Goal: Task Accomplishment & Management: Manage account settings

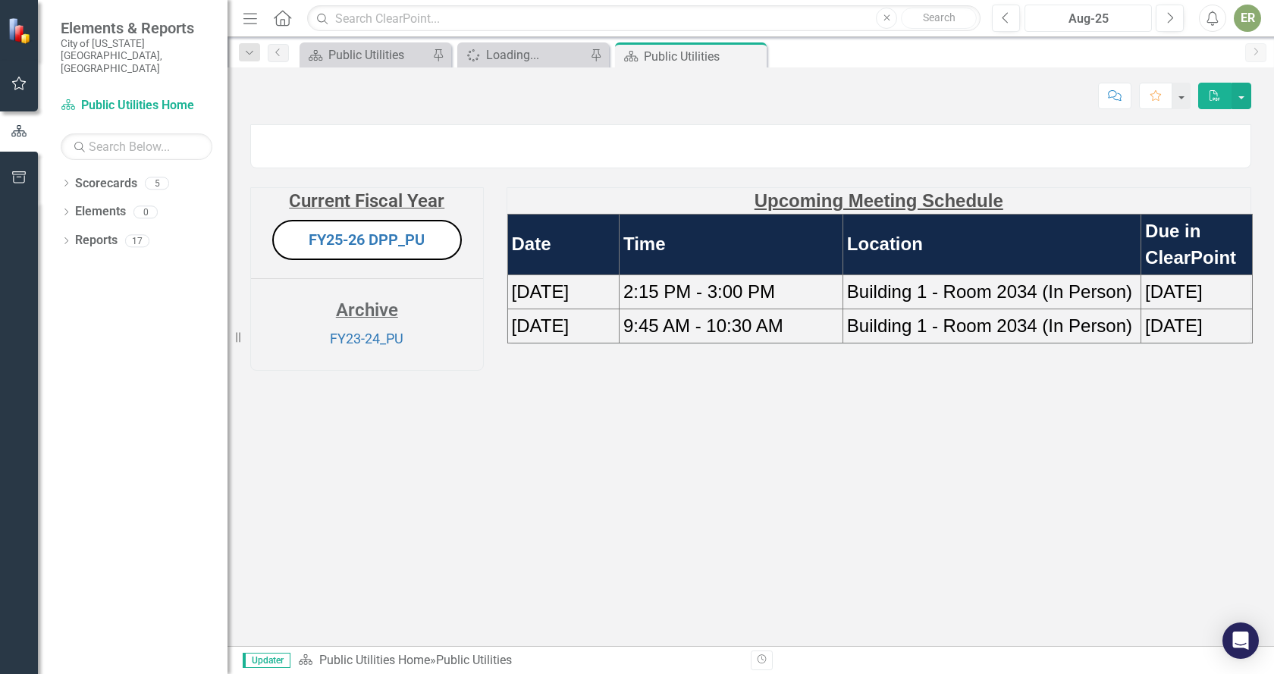
click at [1096, 20] on div "Aug-25" at bounding box center [1088, 19] width 117 height 18
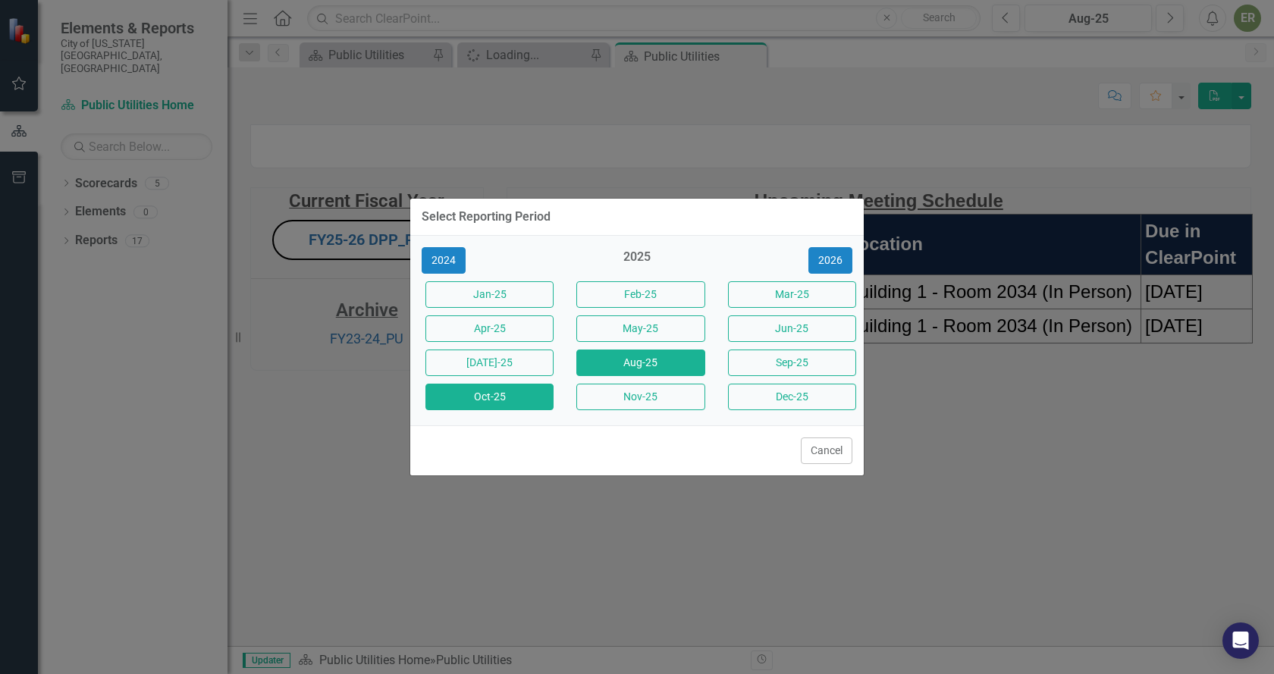
click at [510, 398] on button "Oct-25" at bounding box center [489, 397] width 128 height 27
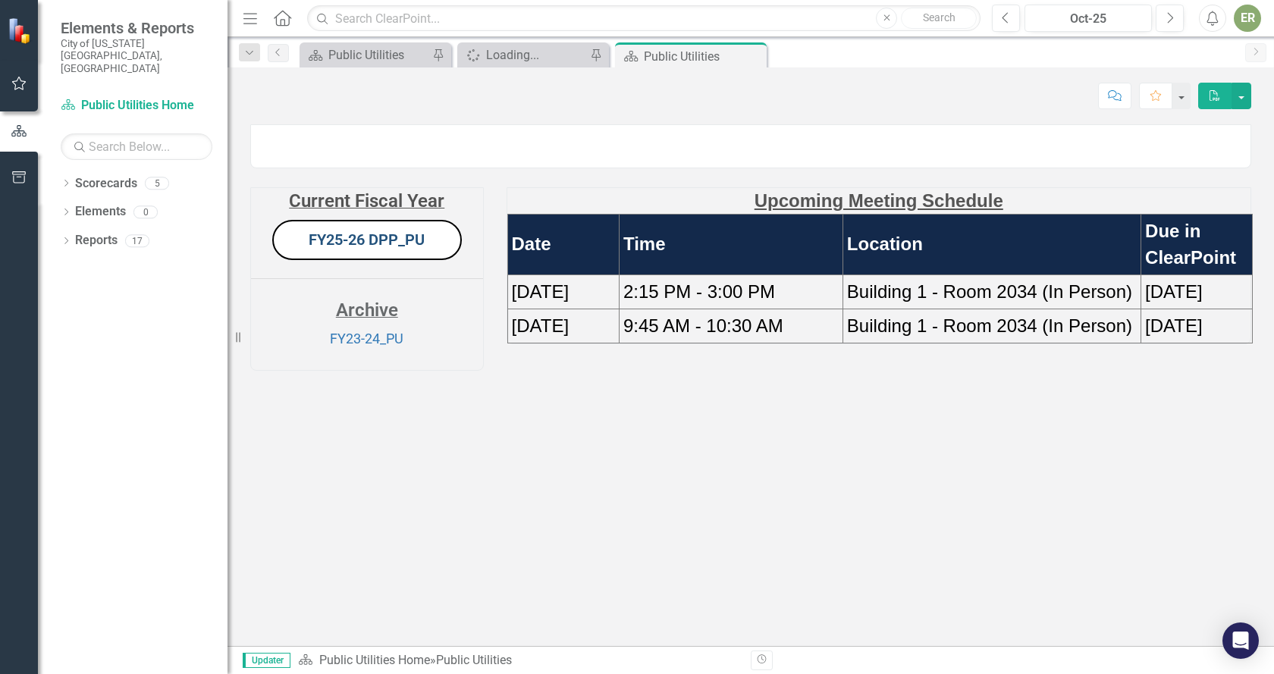
click at [413, 249] on link "FY25-26 DPP_PU" at bounding box center [367, 239] width 116 height 18
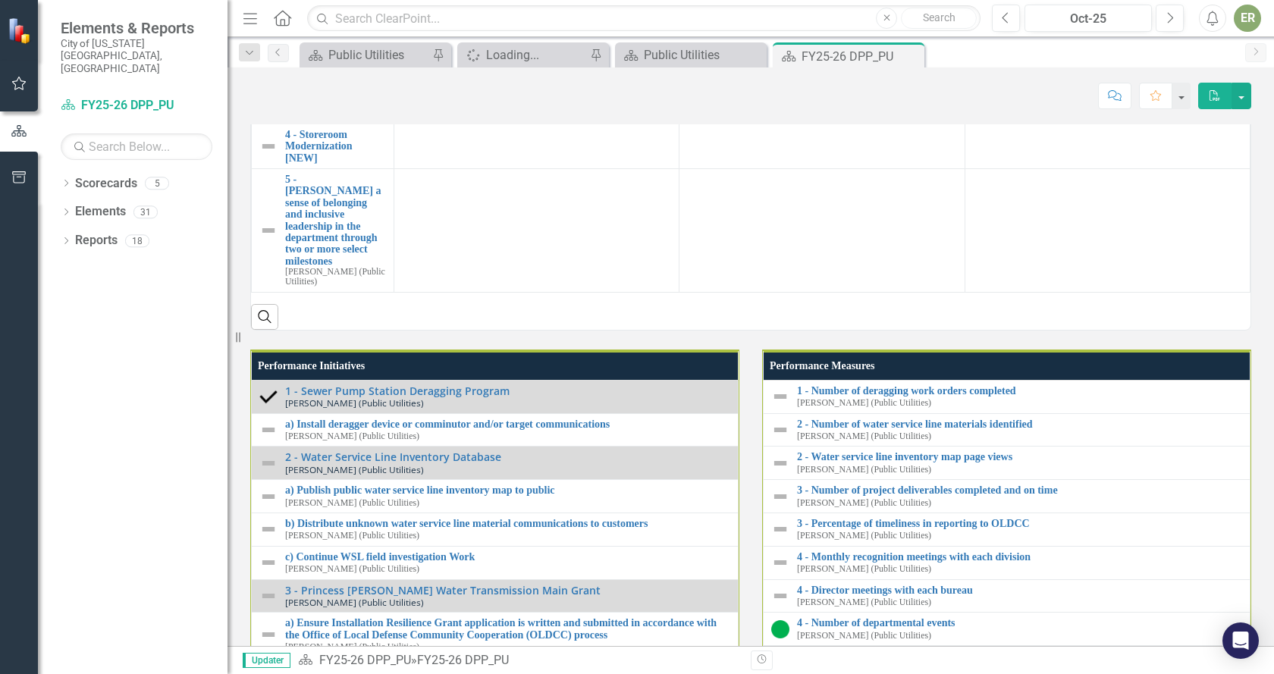
scroll to position [1441, 0]
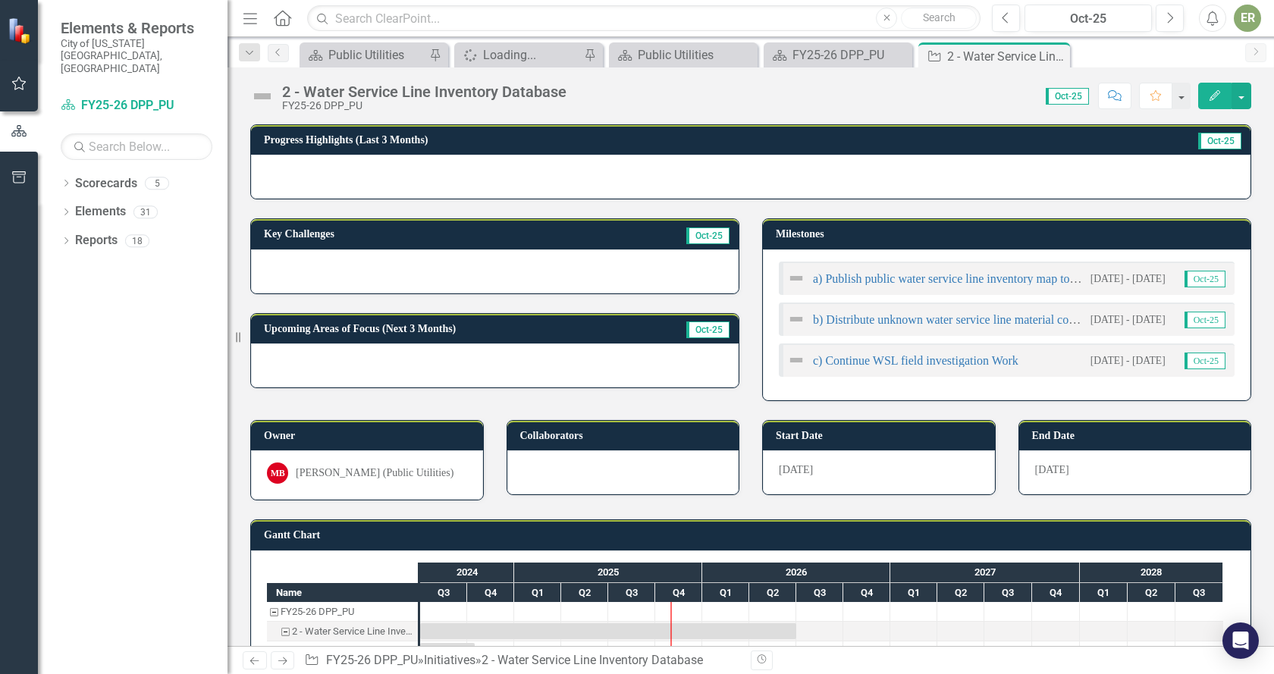
click at [437, 187] on div at bounding box center [750, 177] width 999 height 44
click at [1213, 105] on button "Edit" at bounding box center [1214, 96] width 33 height 27
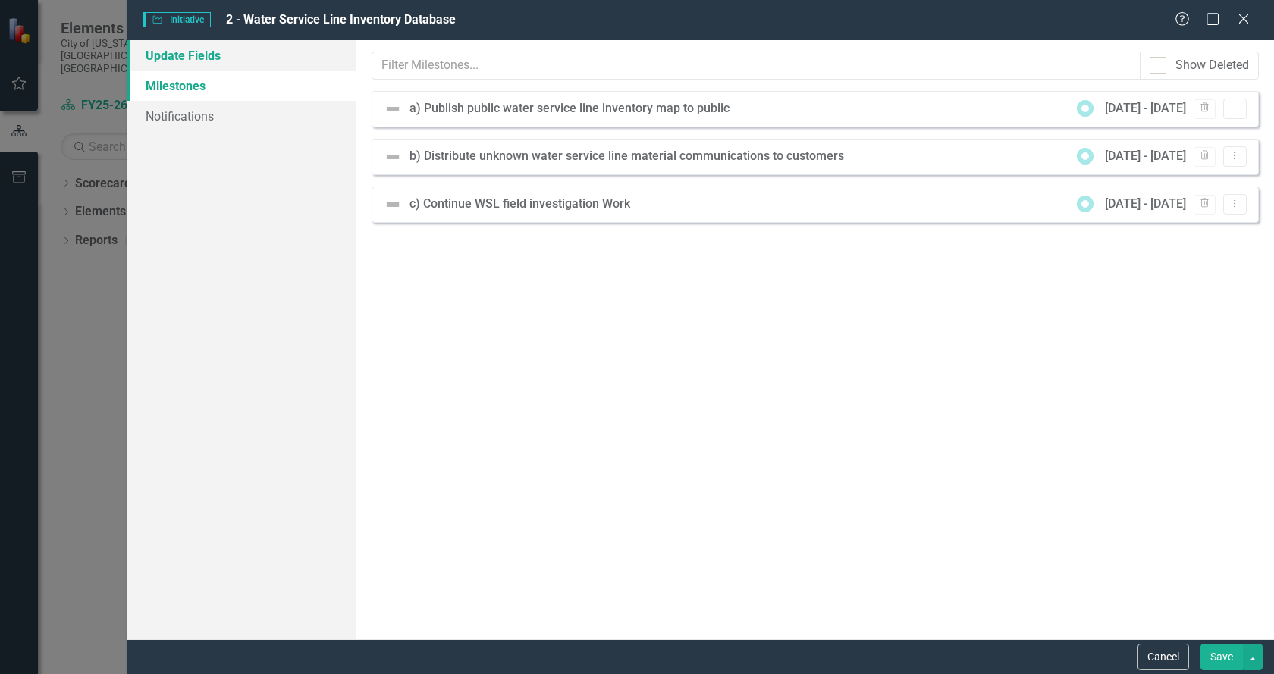
click at [181, 59] on link "Update Fields" at bounding box center [241, 55] width 229 height 30
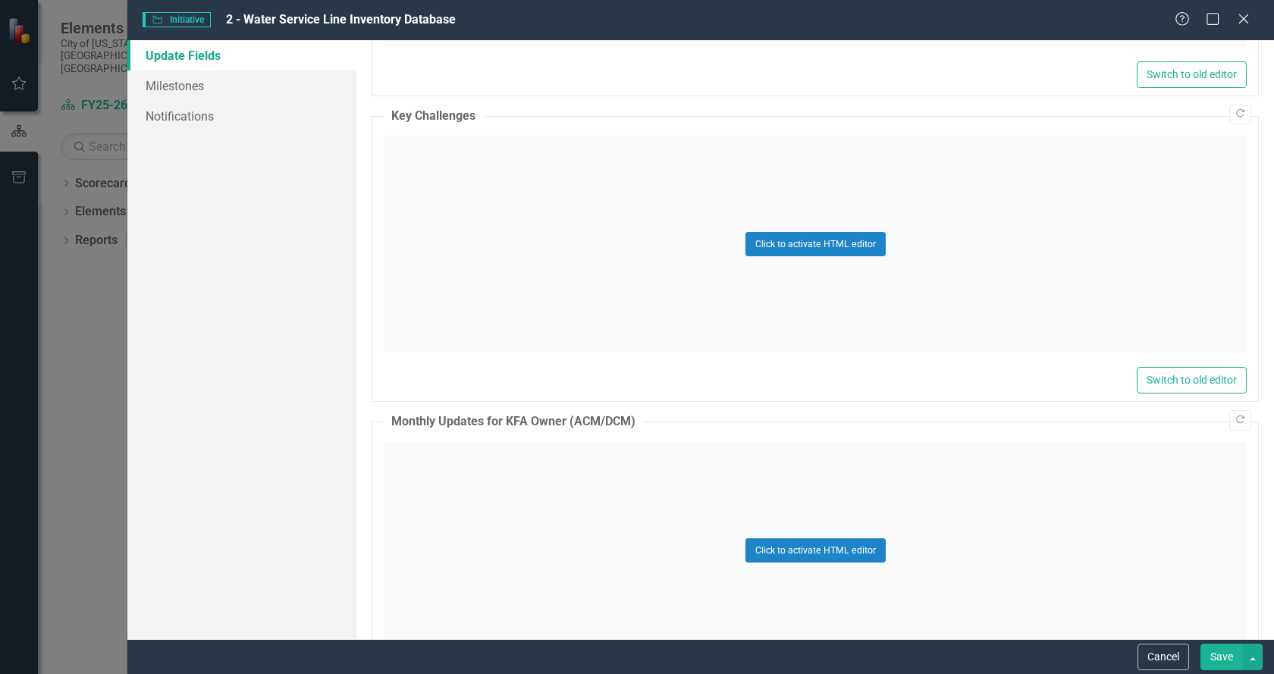
scroll to position [1516, 0]
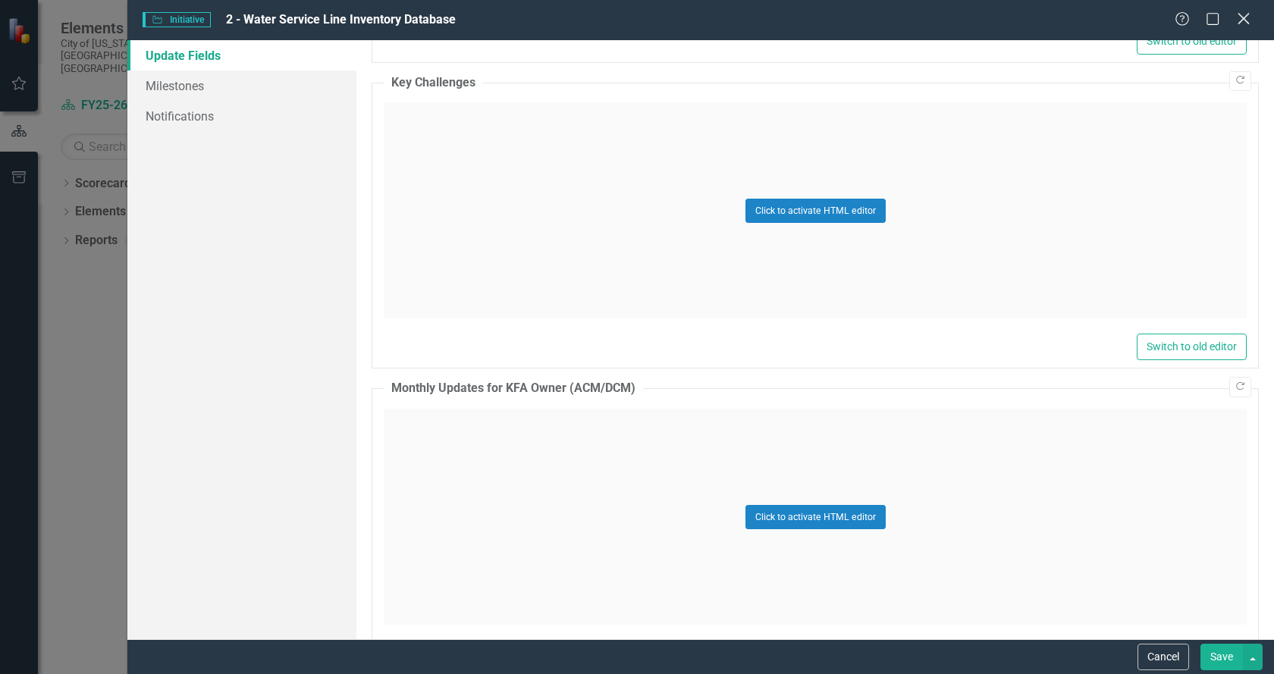
click at [1251, 21] on icon "Close" at bounding box center [1243, 18] width 19 height 14
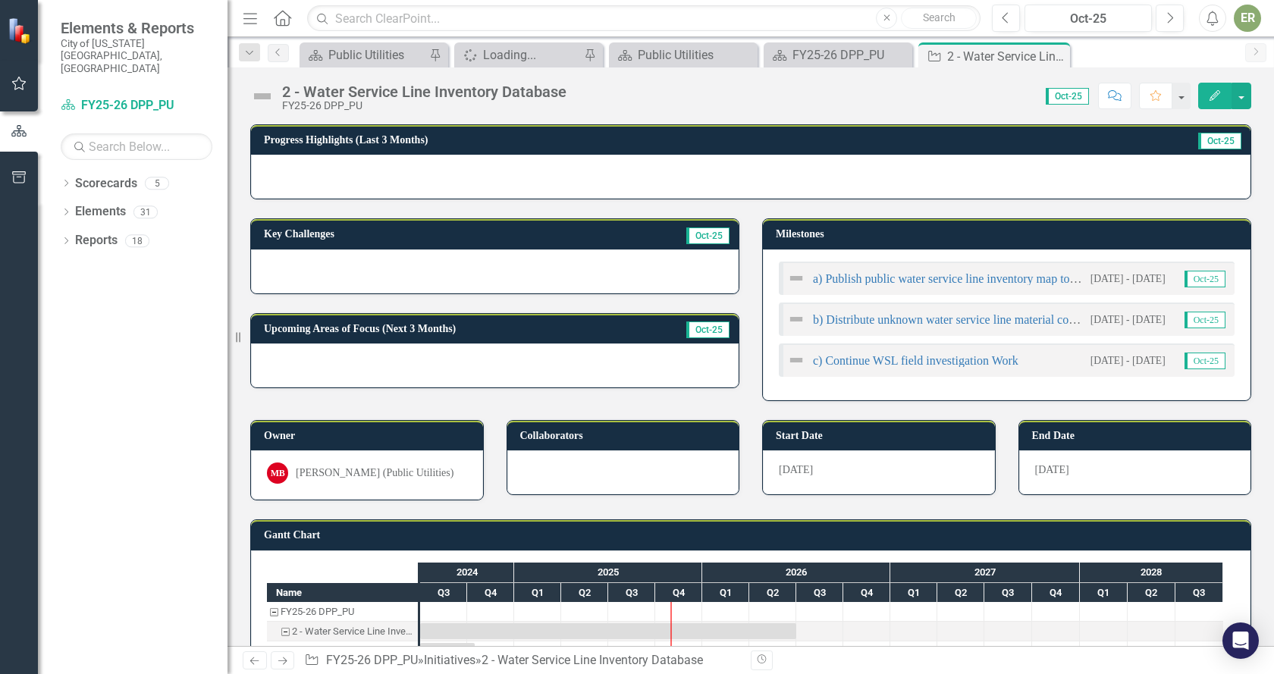
click at [320, 179] on div at bounding box center [750, 177] width 999 height 44
click at [318, 176] on div at bounding box center [750, 177] width 999 height 44
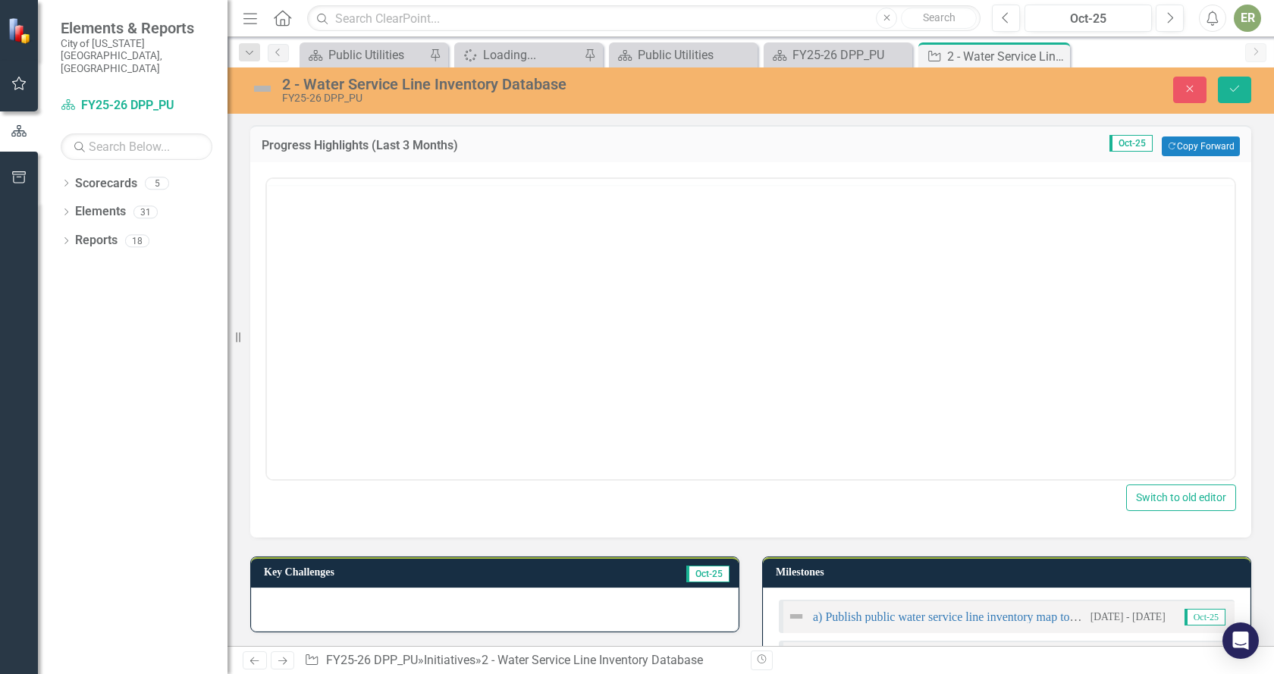
scroll to position [0, 0]
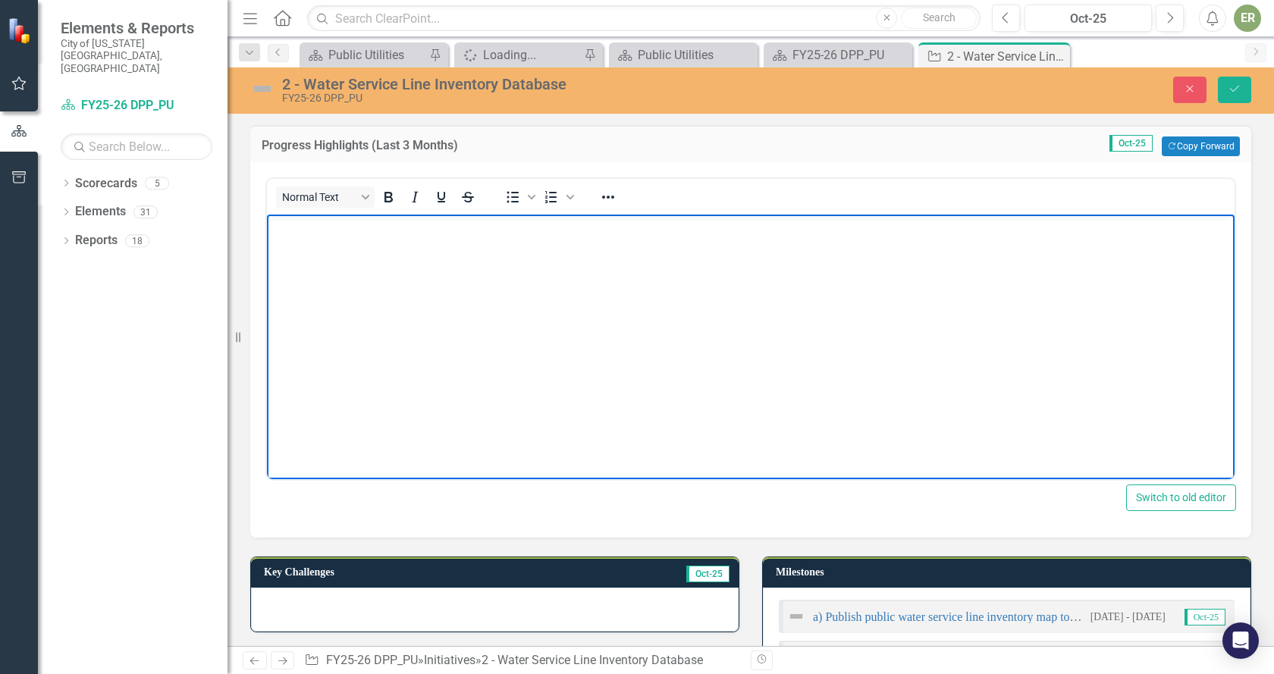
click at [292, 248] on body "Rich Text Area. Press ALT-0 for help." at bounding box center [750, 328] width 967 height 227
paste body "Rich Text Area. Press ALT-0 for help."
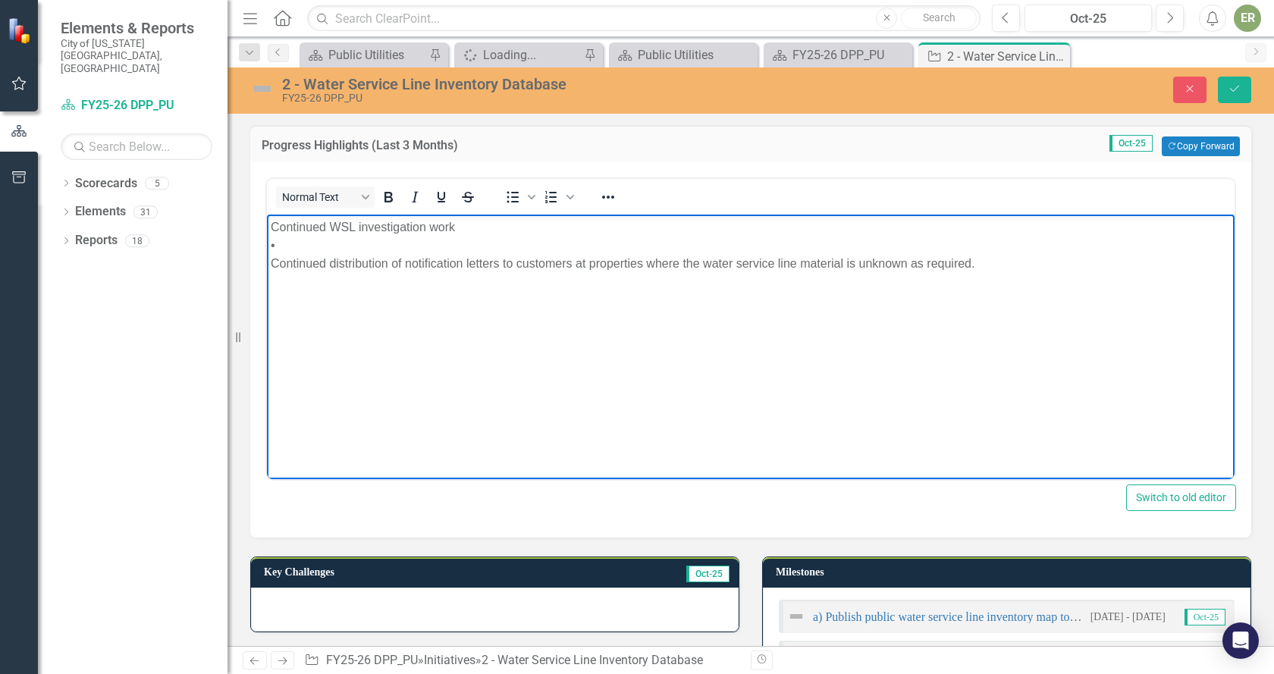
click at [312, 245] on p "Continued WSL investigation work • Continued distribution of notification lette…" at bounding box center [751, 245] width 960 height 55
drag, startPoint x: 281, startPoint y: 243, endPoint x: 230, endPoint y: 244, distance: 50.8
click at [267, 244] on html "Continued WSL investigation work • Continued distribution of notification lette…" at bounding box center [750, 328] width 967 height 227
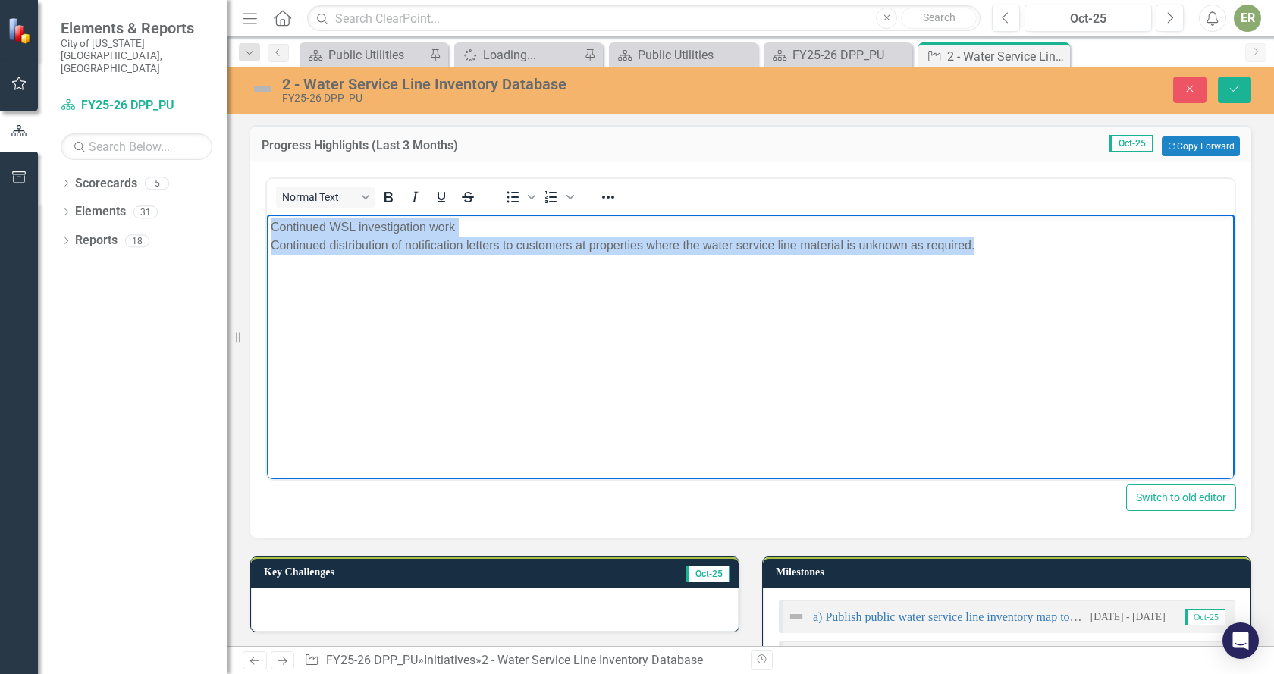
drag, startPoint x: 274, startPoint y: 225, endPoint x: 990, endPoint y: 256, distance: 717.2
click at [1024, 257] on body "Continued WSL investigation work Continued distribution of notification letters…" at bounding box center [750, 328] width 967 height 227
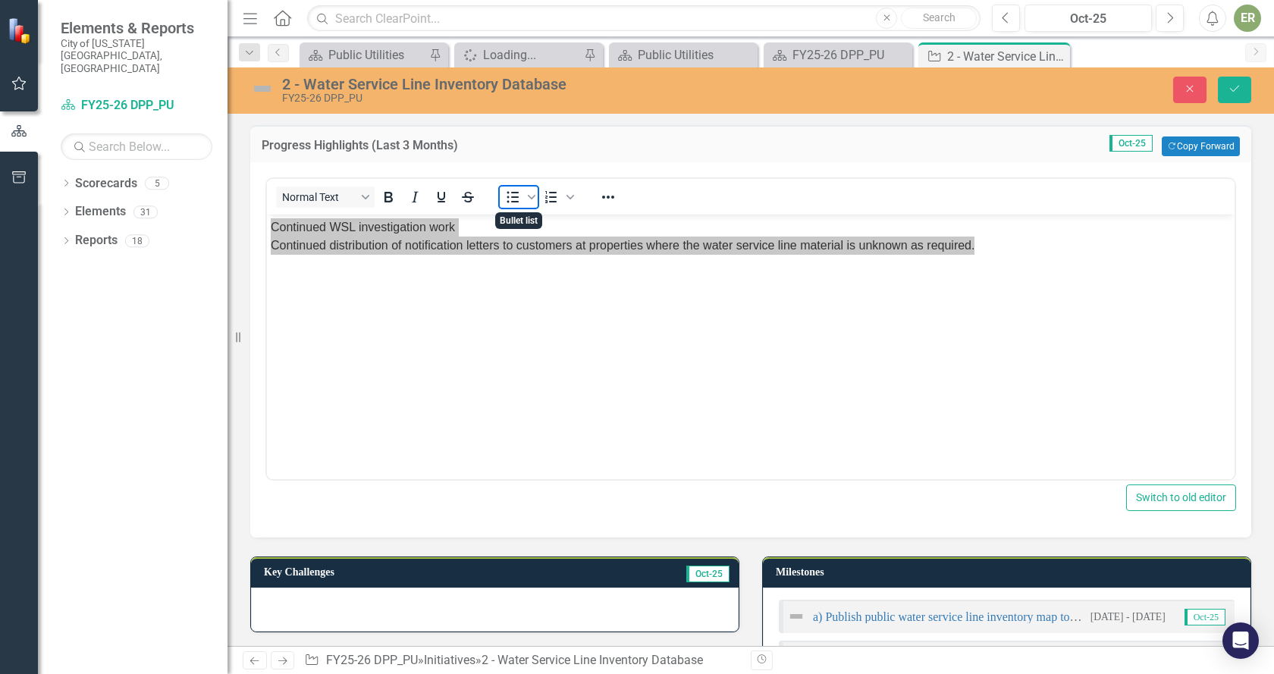
click at [519, 194] on icon "Bullet list" at bounding box center [512, 197] width 18 height 18
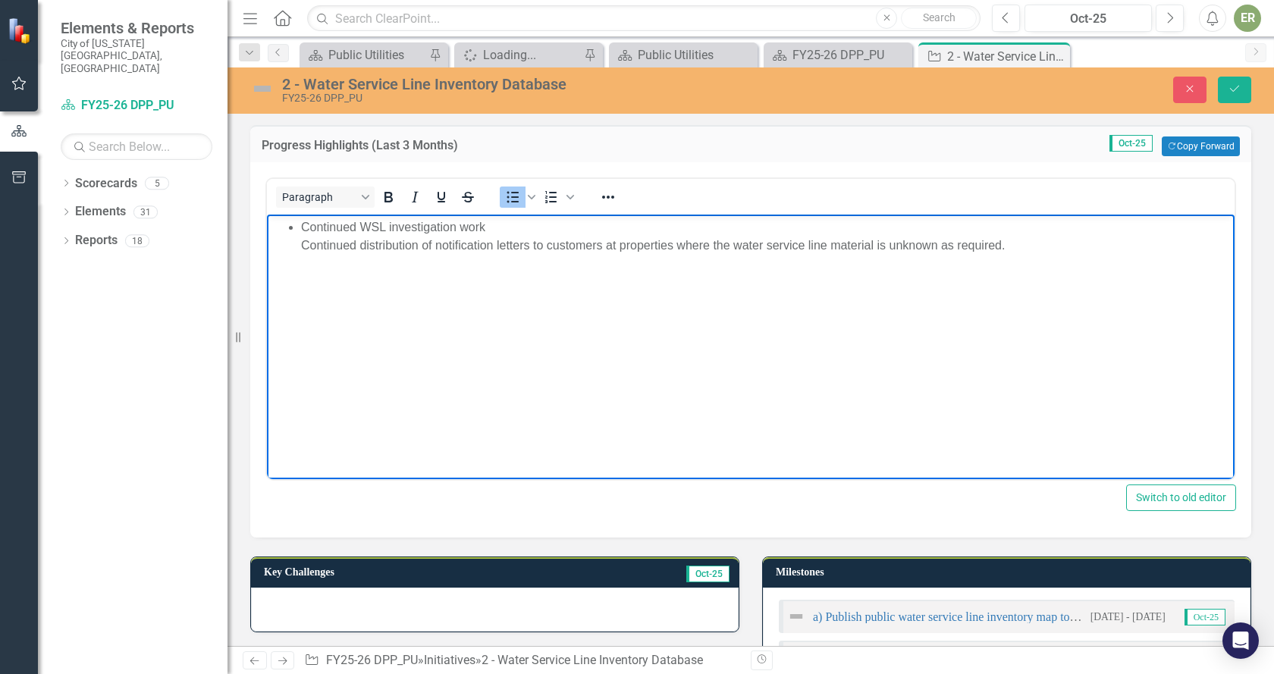
click at [297, 250] on ul "Continued WSL investigation work Continued distribution of notification letters…" at bounding box center [751, 236] width 960 height 36
click at [497, 231] on li "Continued WSL investigation work" at bounding box center [766, 227] width 930 height 18
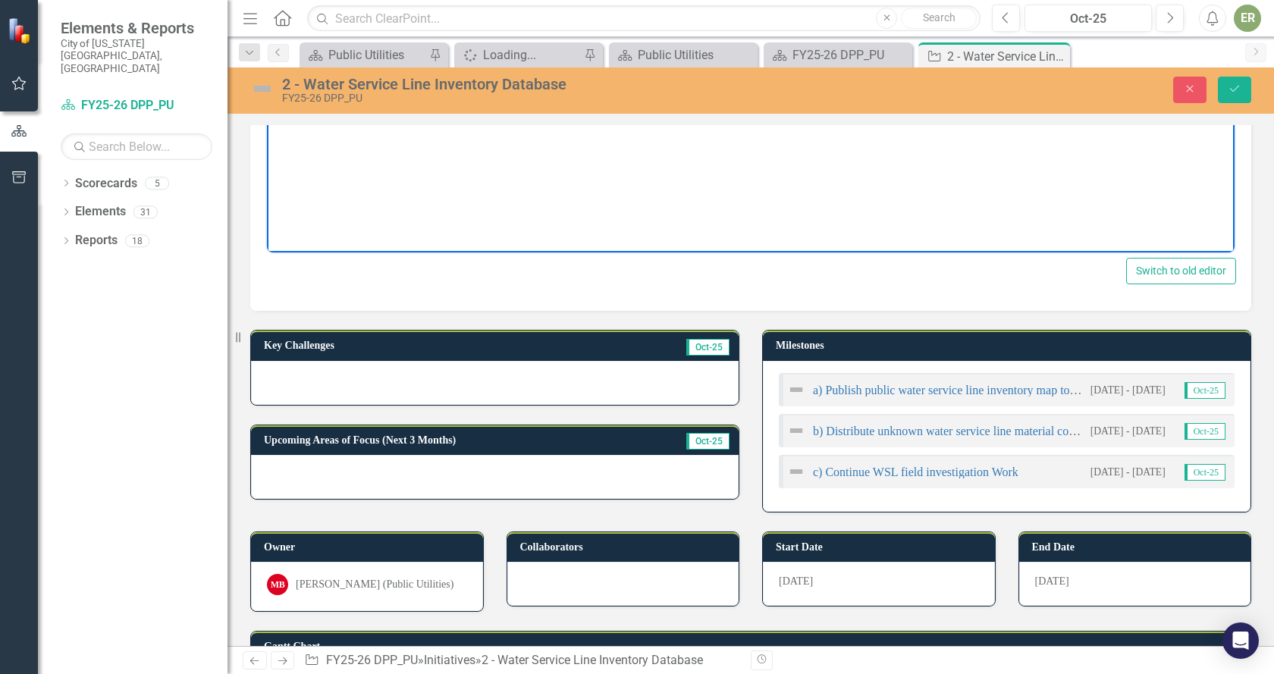
scroll to position [227, 0]
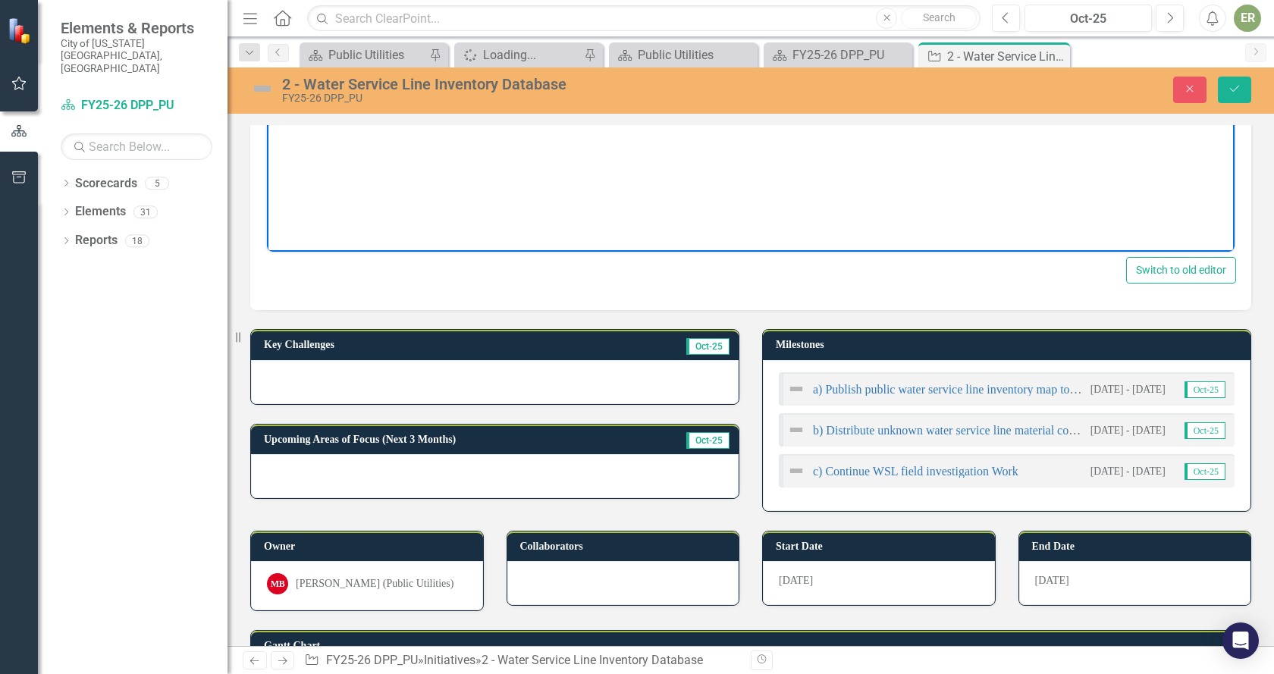
click at [403, 387] on div at bounding box center [495, 382] width 488 height 44
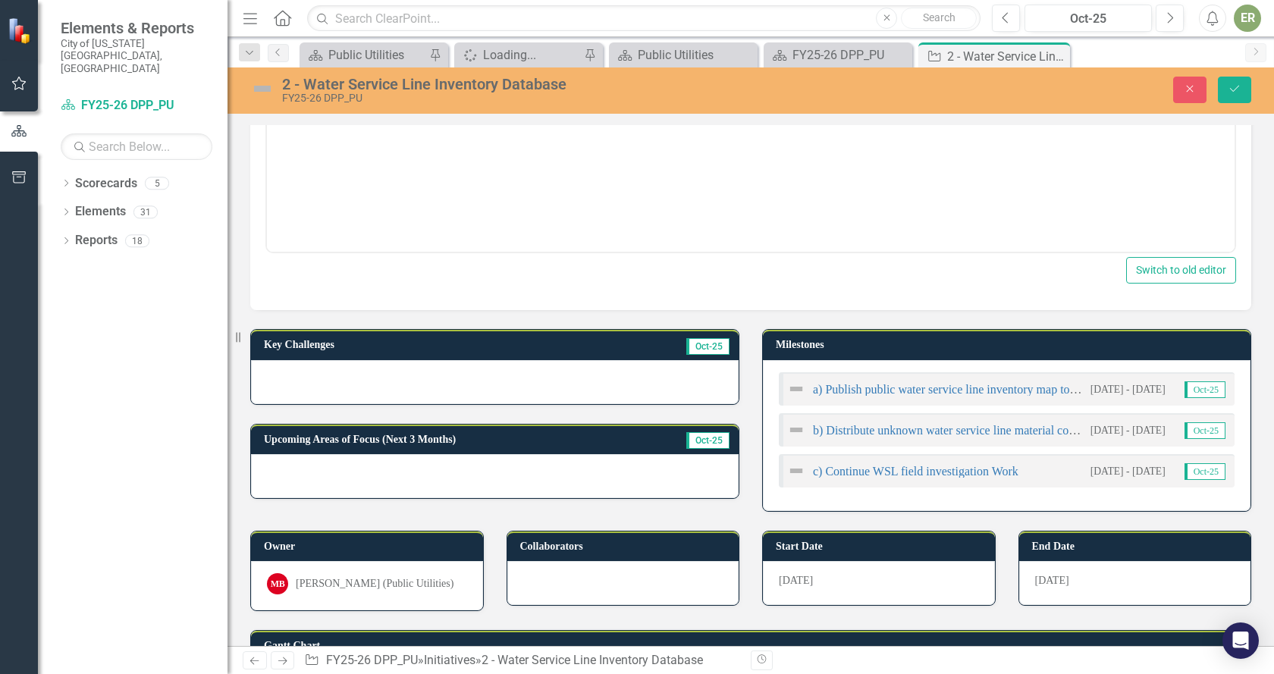
click at [403, 387] on div at bounding box center [495, 382] width 488 height 44
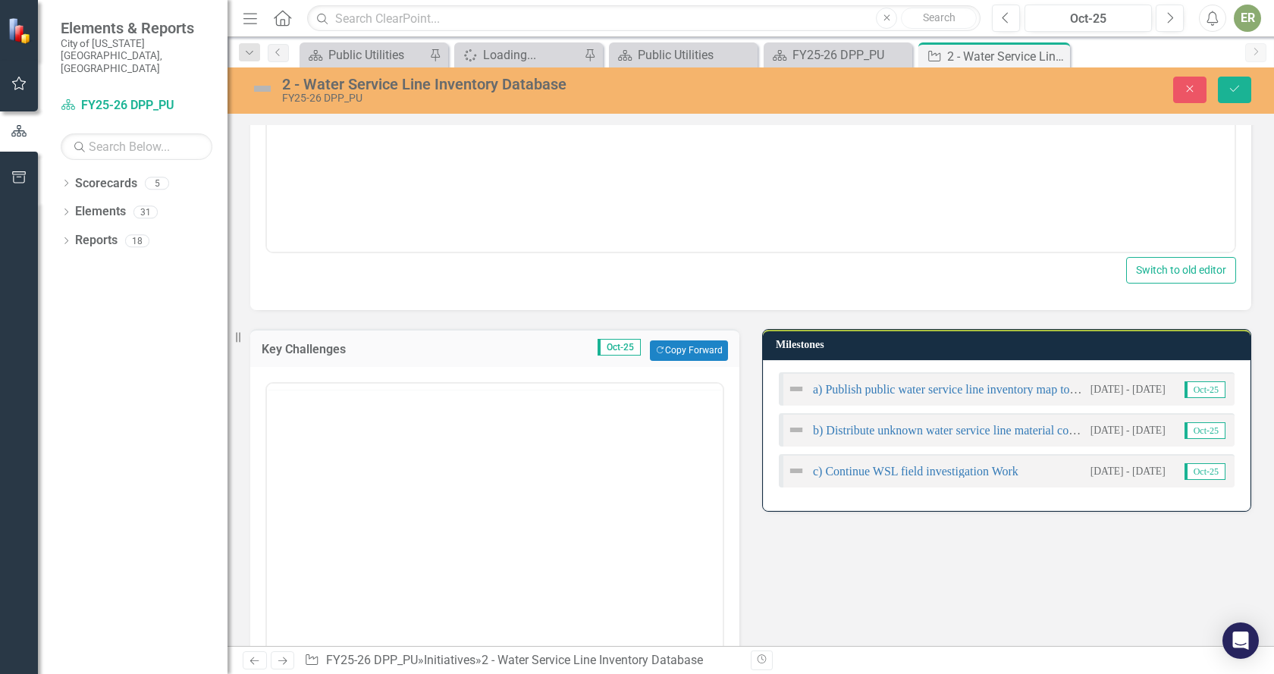
scroll to position [0, 0]
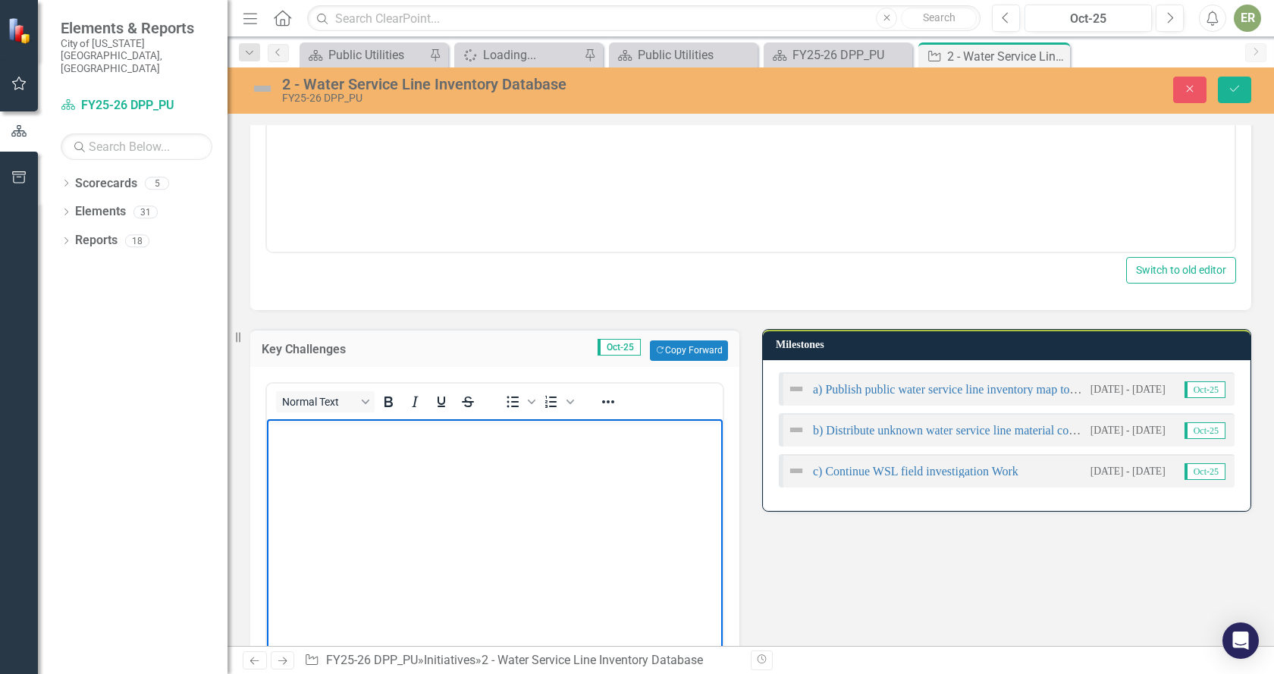
click at [329, 466] on body "Rich Text Area. Press ALT-0 for help." at bounding box center [495, 532] width 456 height 227
paste body "Rich Text Area. Press ALT-0 for help."
click at [296, 435] on p "• Funding • Staffing" at bounding box center [495, 458] width 448 height 73
click at [294, 444] on p "• Funding • Staffing" at bounding box center [495, 449] width 448 height 55
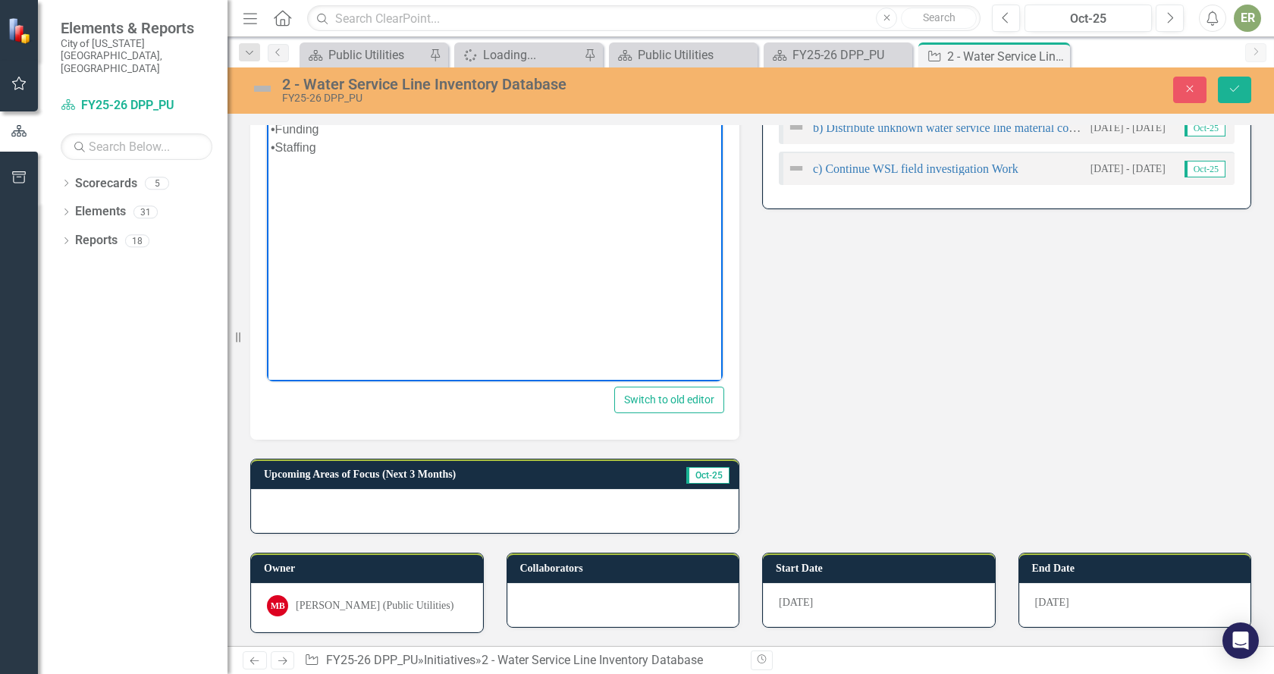
scroll to position [531, 0]
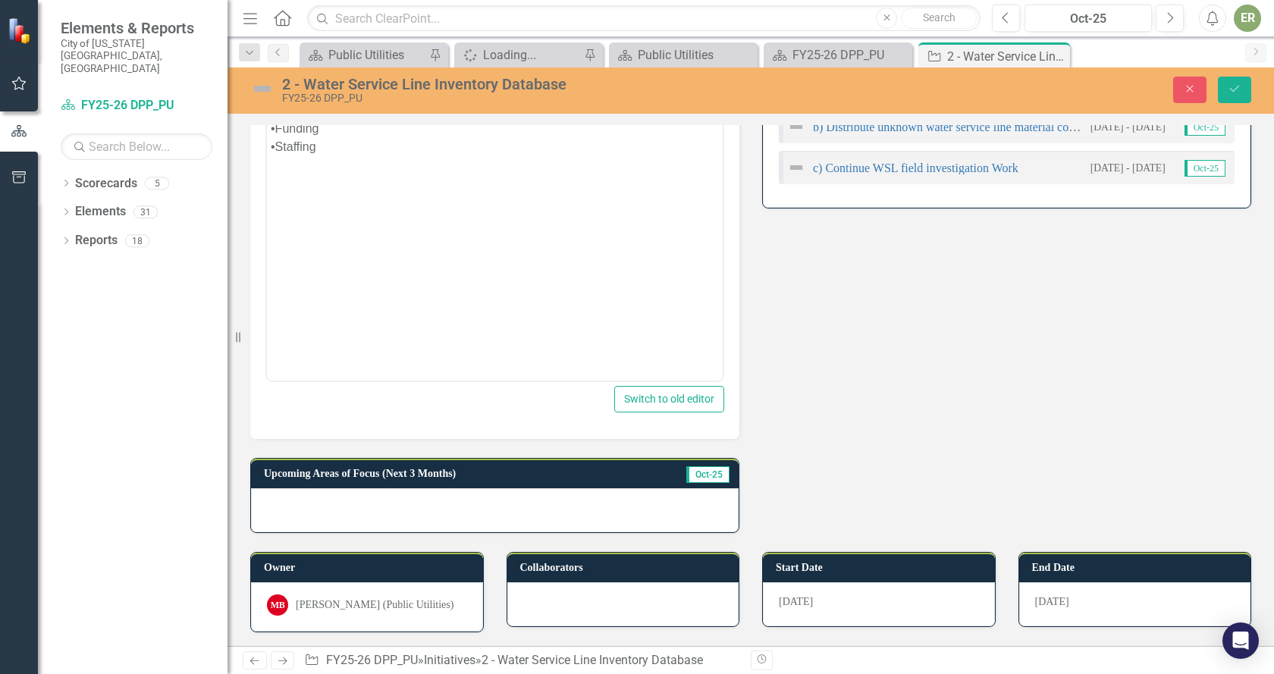
click at [424, 509] on div at bounding box center [495, 510] width 488 height 44
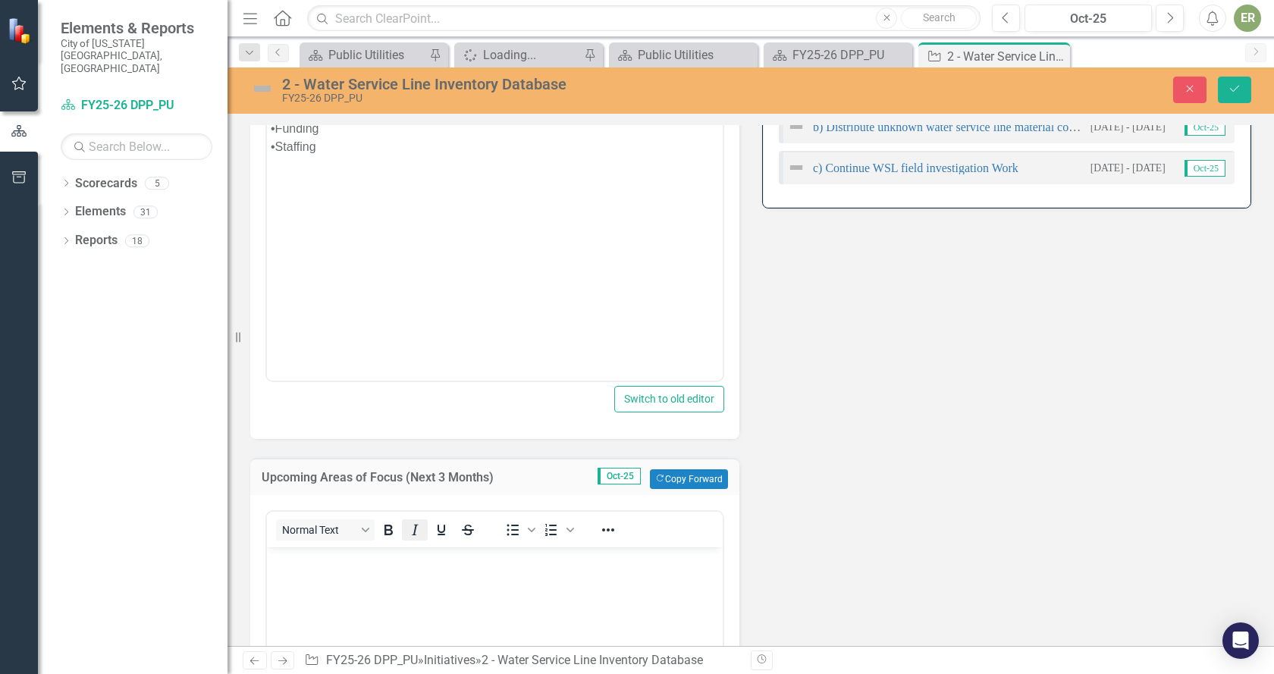
scroll to position [0, 0]
click at [287, 602] on body "Rich Text Area. Press ALT-0 for help." at bounding box center [495, 660] width 456 height 227
paste body "Rich Text Area. Press ALT-0 for help."
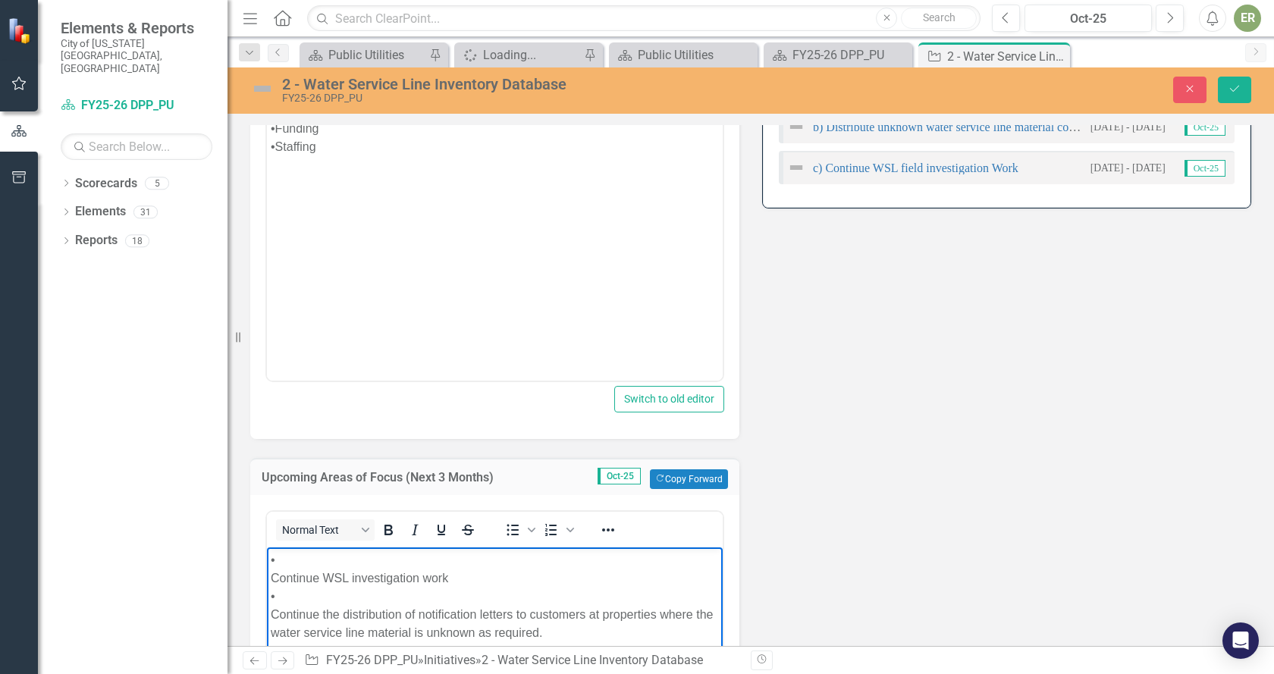
click at [304, 551] on p "• Continue WSL investigation work • Continue the distribution of notification l…" at bounding box center [495, 595] width 448 height 91
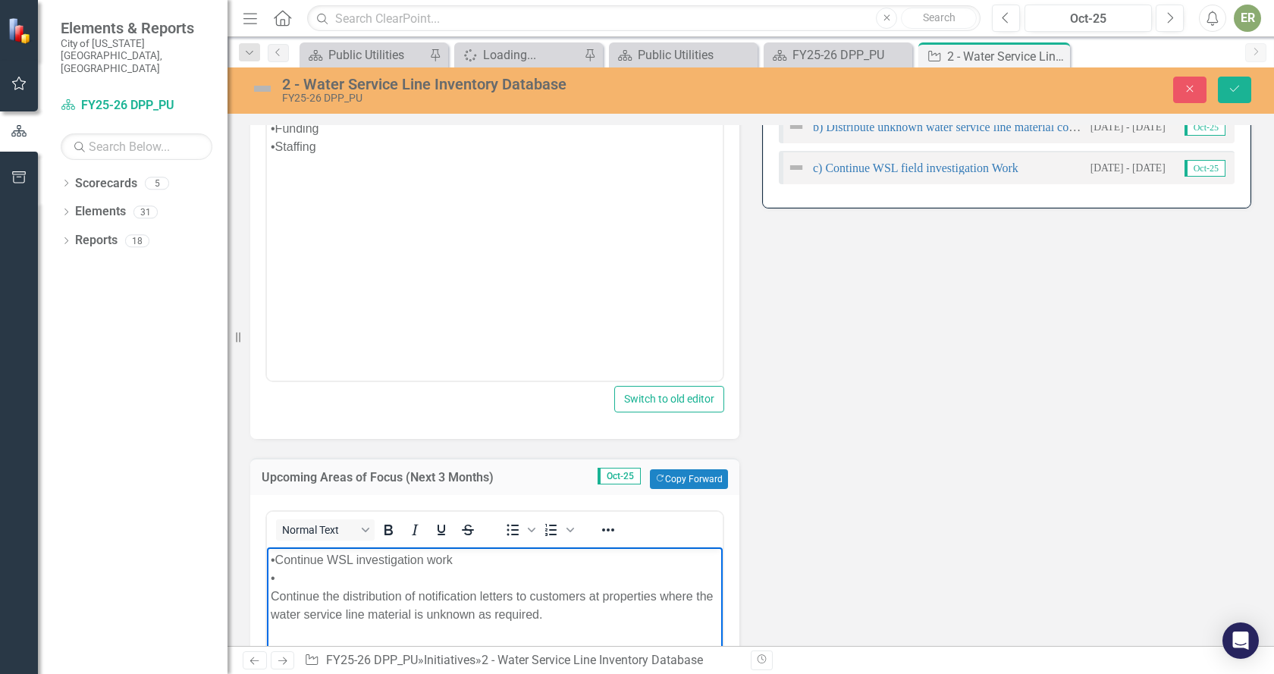
click at [311, 574] on p "• Continue WSL investigation work • Continue the distribution of notification l…" at bounding box center [495, 586] width 448 height 73
click at [495, 562] on p "• Continue WSL investigation work • Continue the distribution of notification l…" at bounding box center [495, 577] width 448 height 55
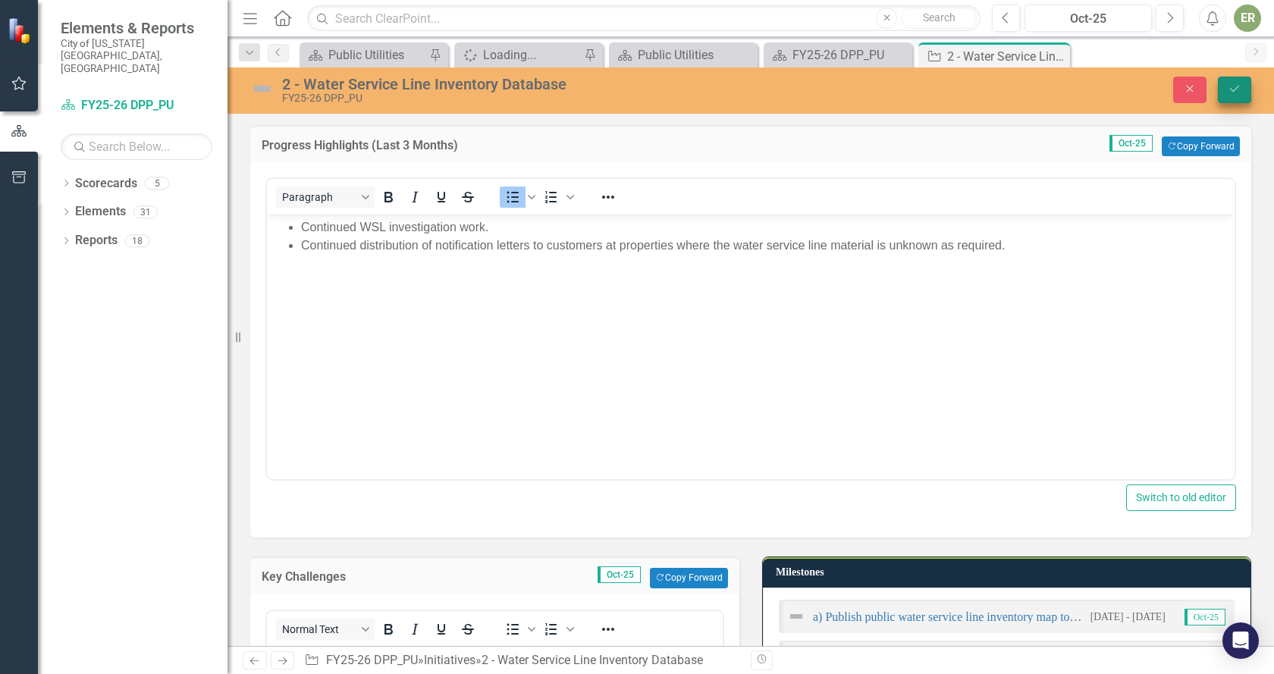
click at [1238, 93] on icon "Save" at bounding box center [1235, 88] width 14 height 11
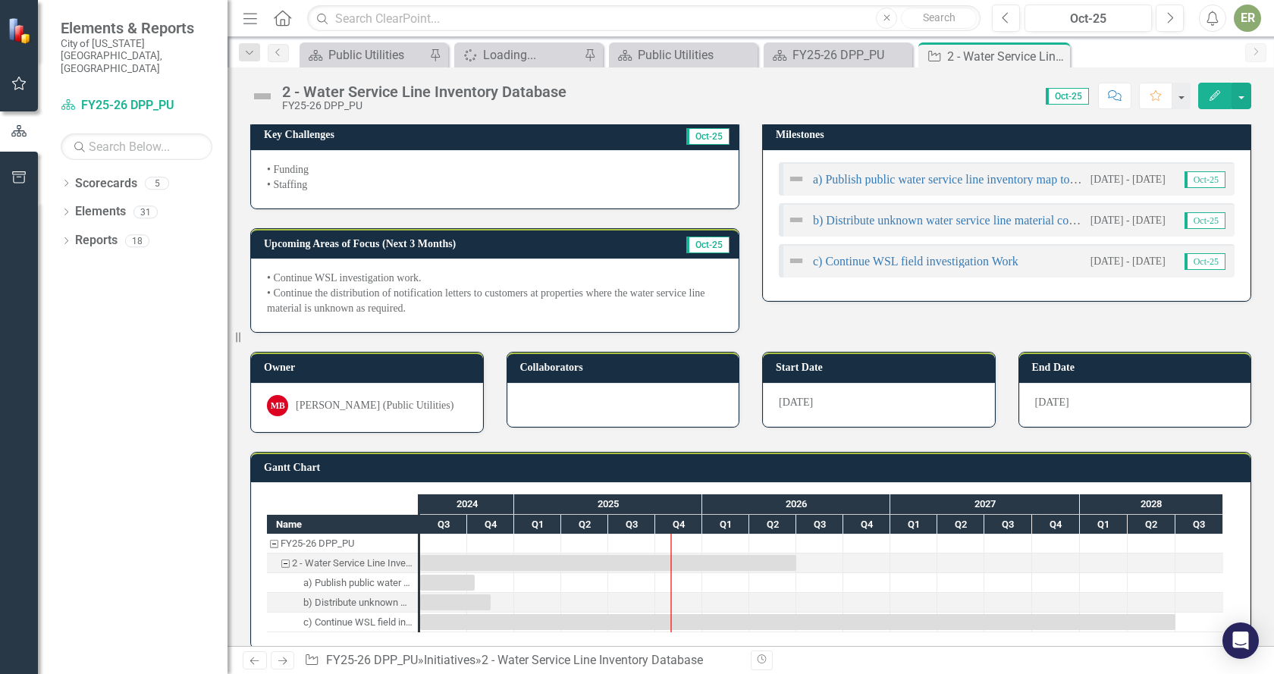
scroll to position [138, 0]
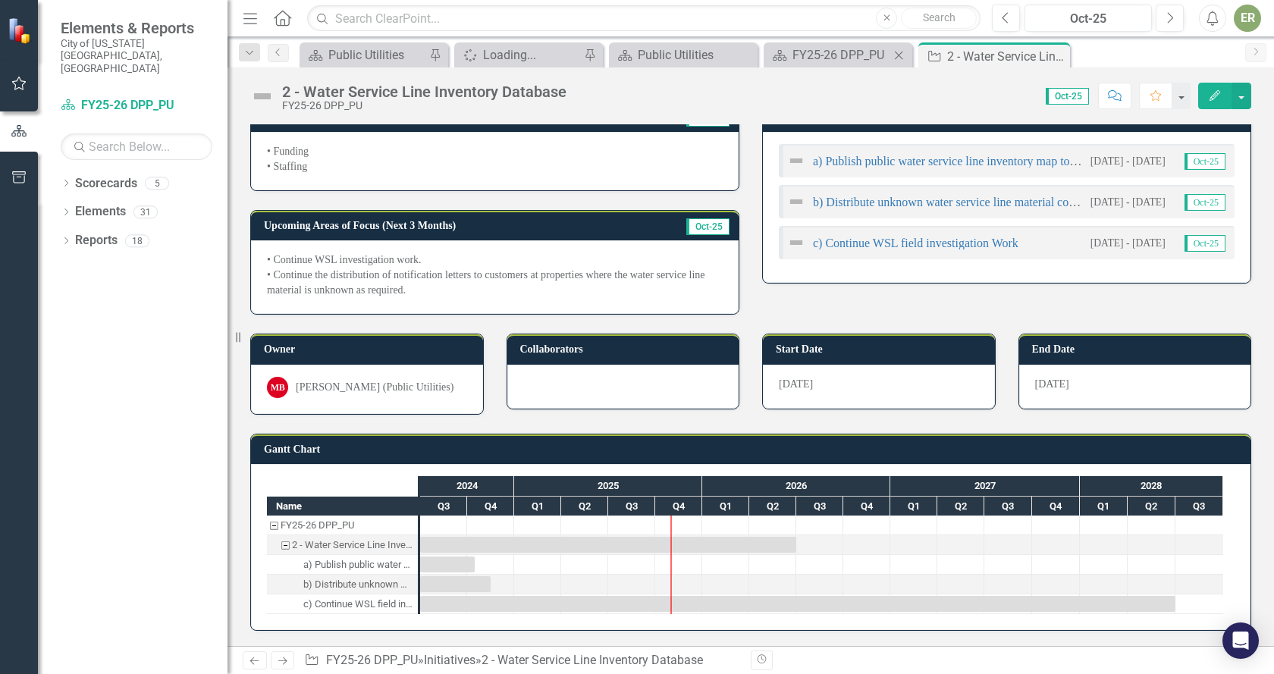
click at [807, 65] on div "Scorecard FY25-26 DPP_PU Close" at bounding box center [837, 54] width 149 height 25
click at [807, 58] on div "FY25-26 DPP_PU" at bounding box center [840, 54] width 97 height 19
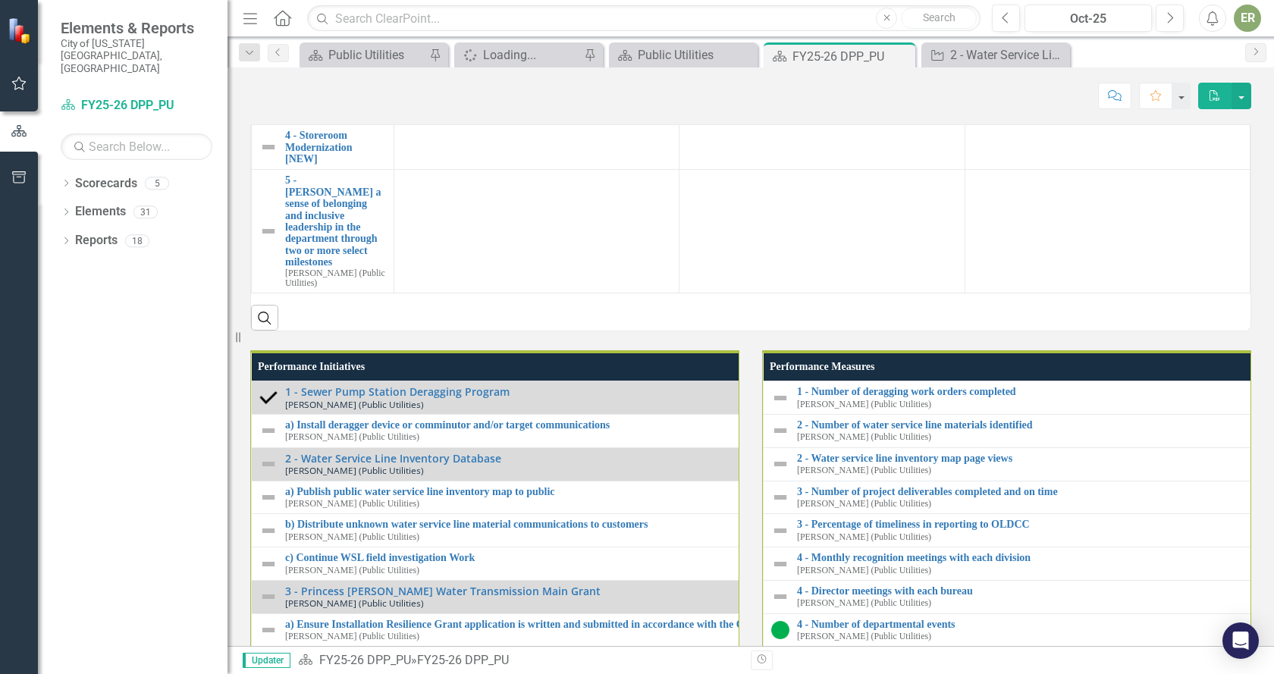
scroll to position [1441, 0]
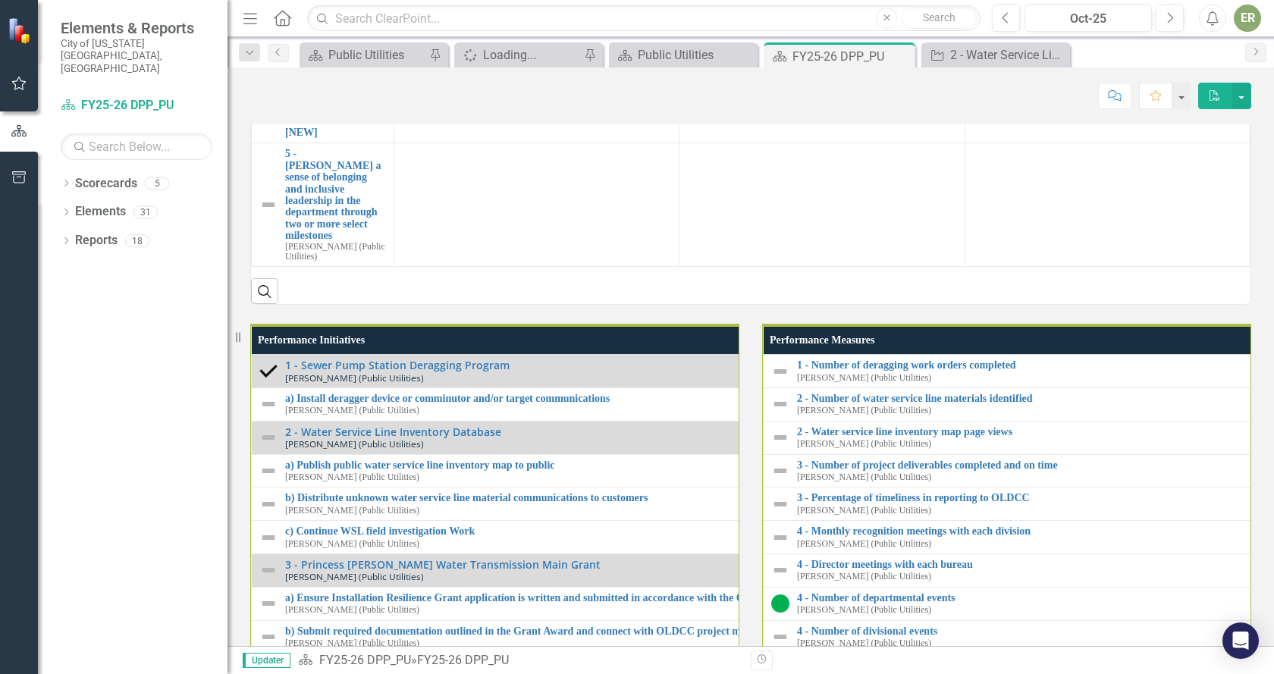
click at [1024, 99] on td at bounding box center [1106, 60] width 285 height 77
click at [1007, 99] on td at bounding box center [1106, 60] width 285 height 77
click at [1006, 99] on td at bounding box center [1106, 60] width 285 height 77
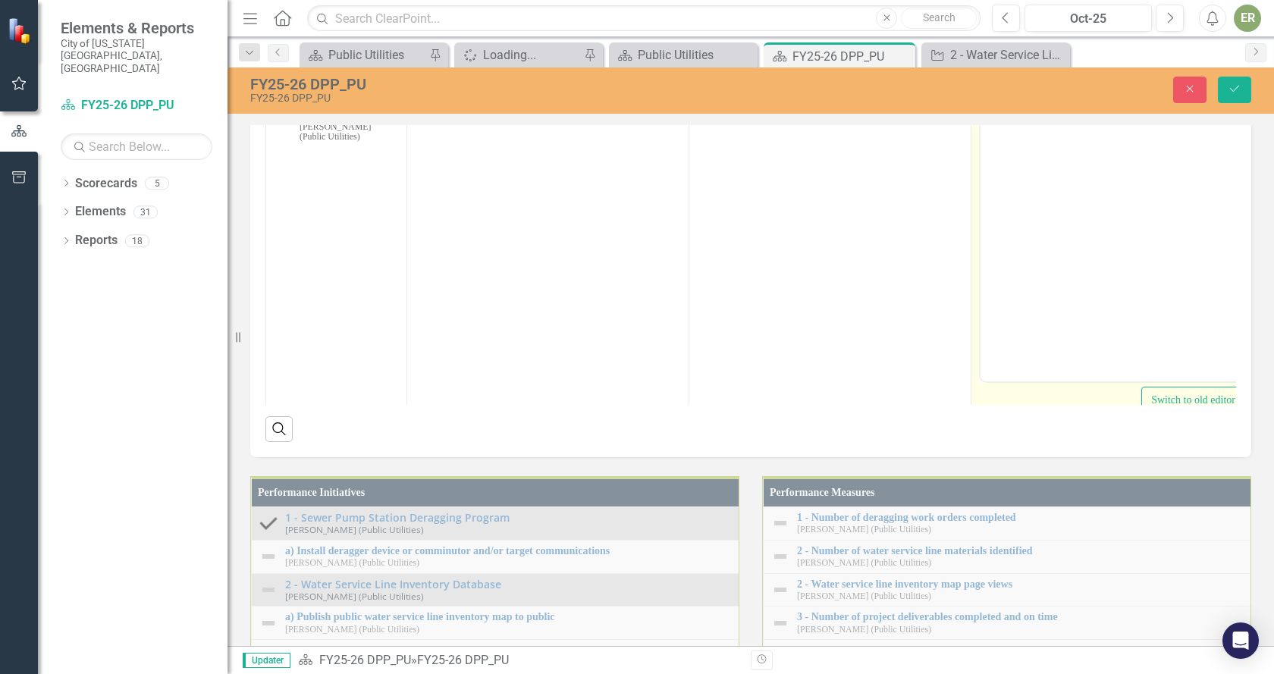
scroll to position [0, 0]
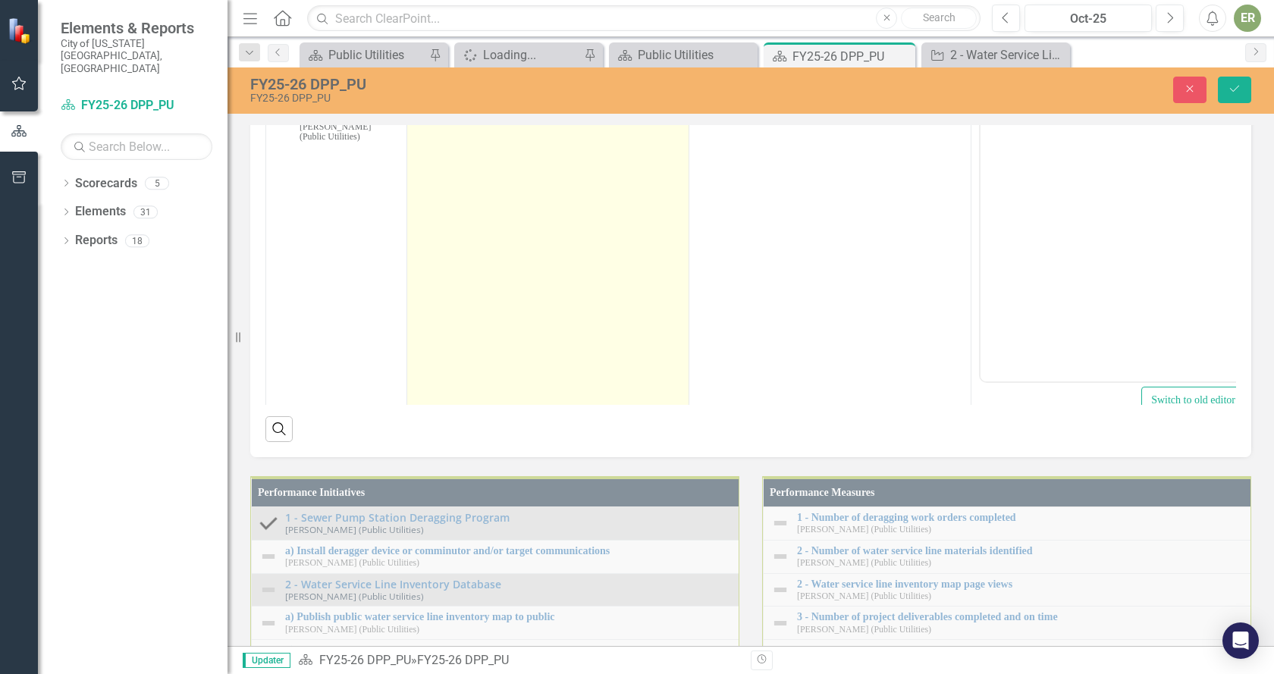
click at [539, 397] on td at bounding box center [548, 250] width 282 height 359
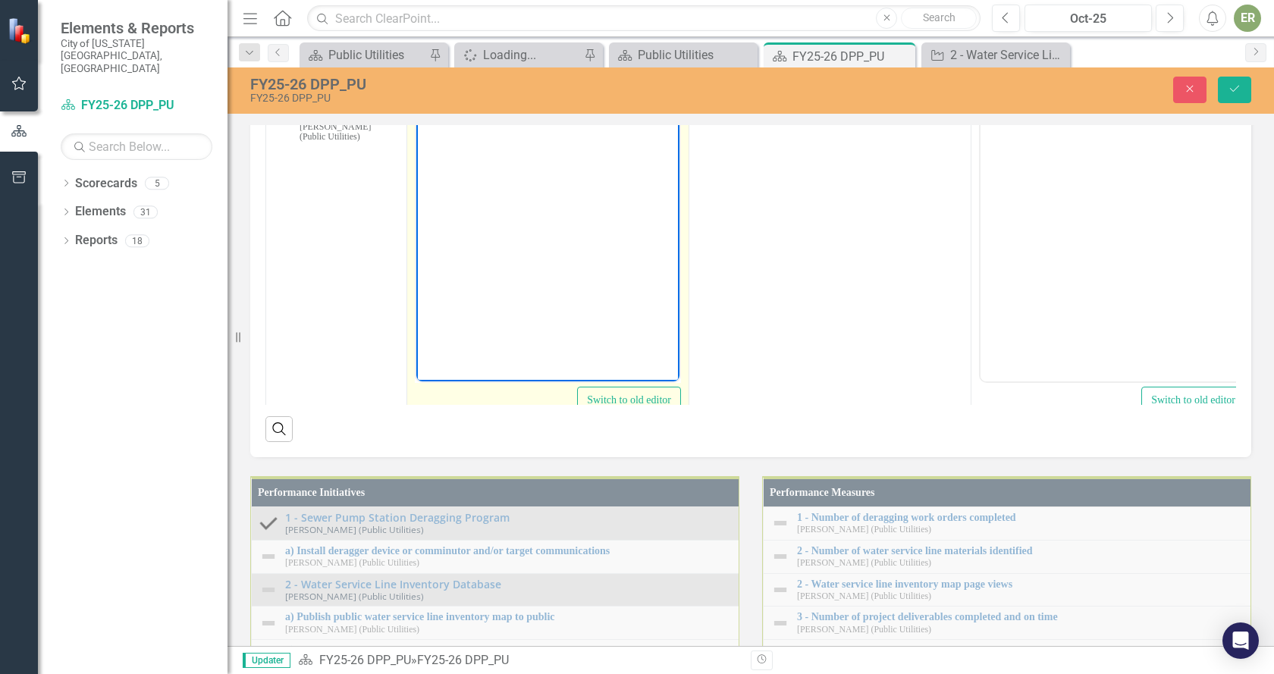
click at [528, 138] on body "Rich Text Area. Press ALT-0 for help." at bounding box center [547, 229] width 263 height 227
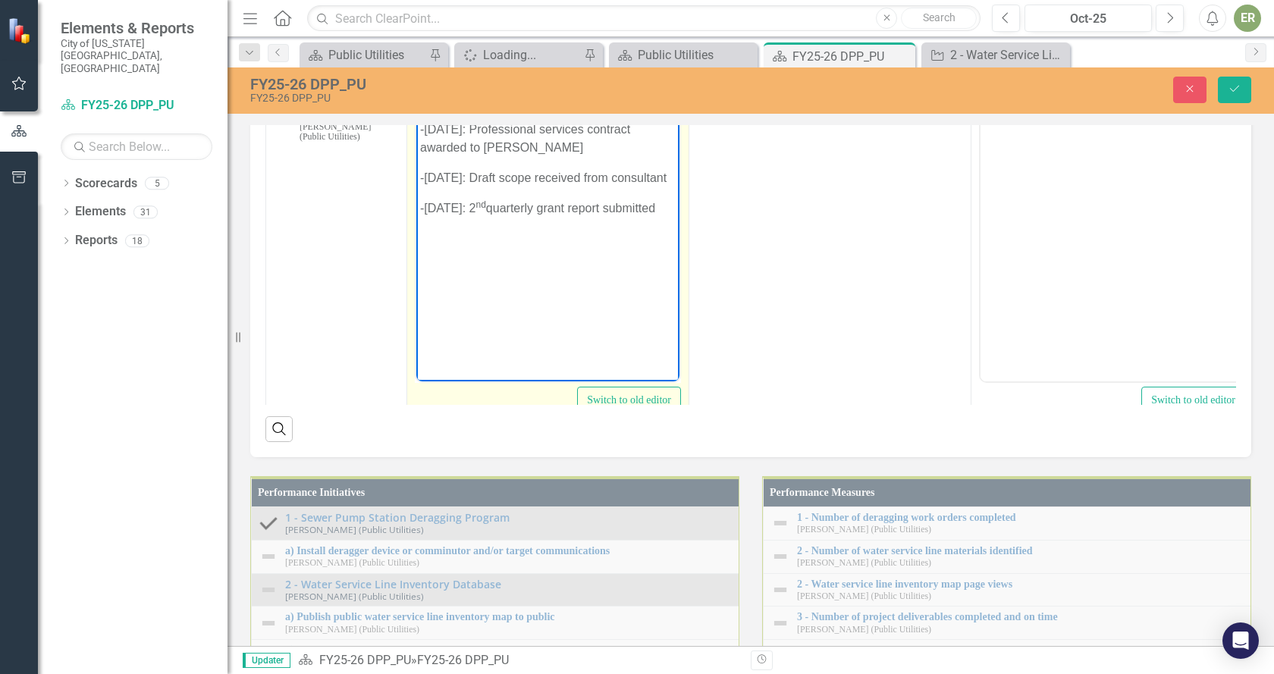
click at [458, 124] on p "- [DATE]: Professional services contract awarded to [PERSON_NAME]" at bounding box center [548, 138] width 256 height 36
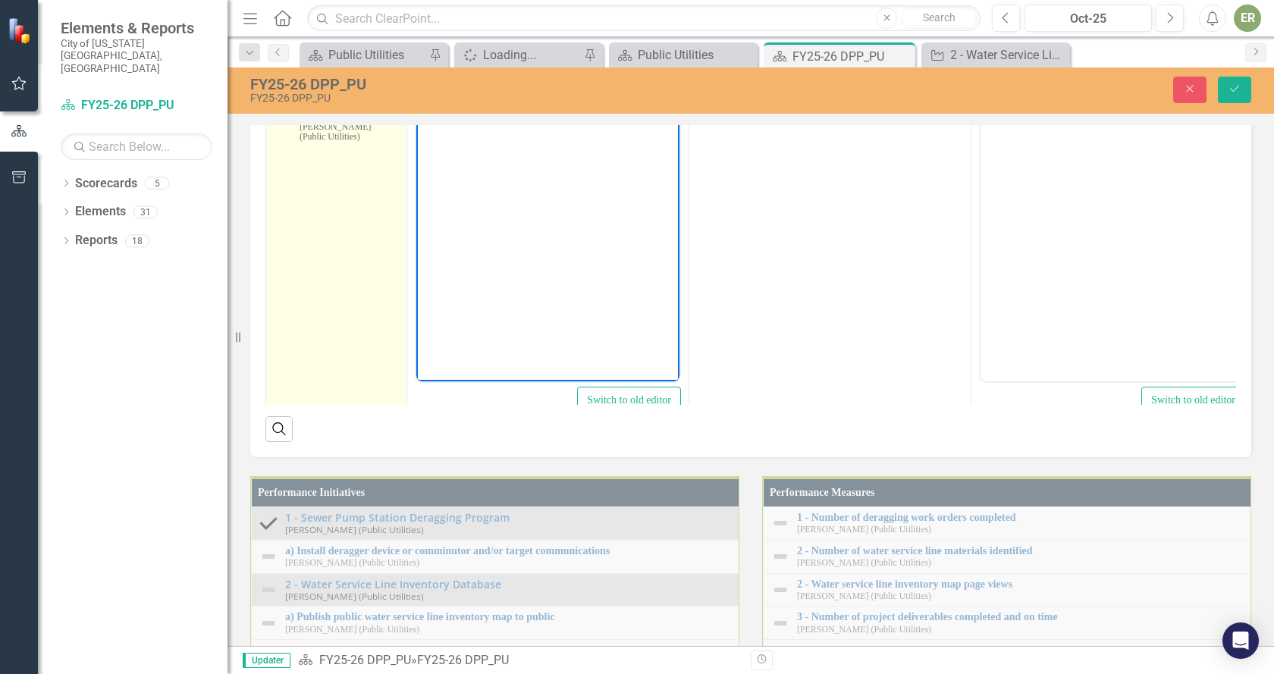
click at [336, 429] on td "3 - Princess [PERSON_NAME] Water Transmission Main Grant [PERSON_NAME] (Public …" at bounding box center [336, 250] width 141 height 359
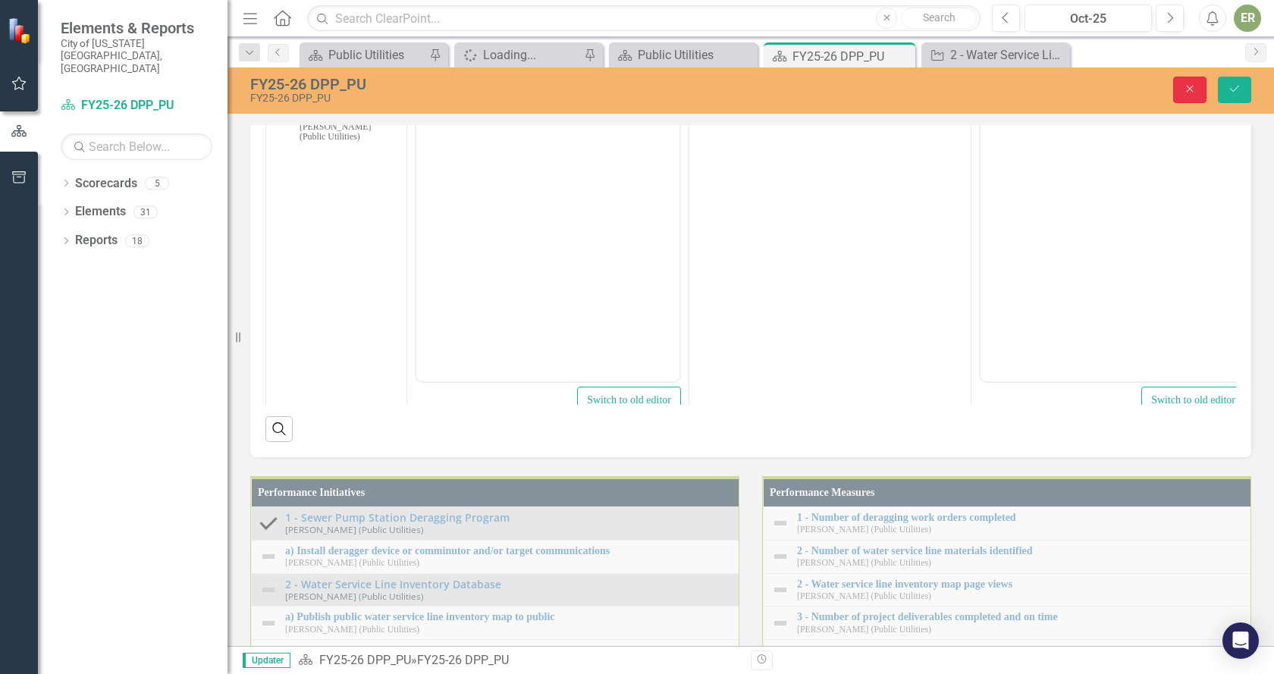
drag, startPoint x: 1180, startPoint y: 94, endPoint x: 1222, endPoint y: 166, distance: 83.6
click at [1180, 95] on button "Close" at bounding box center [1189, 90] width 33 height 27
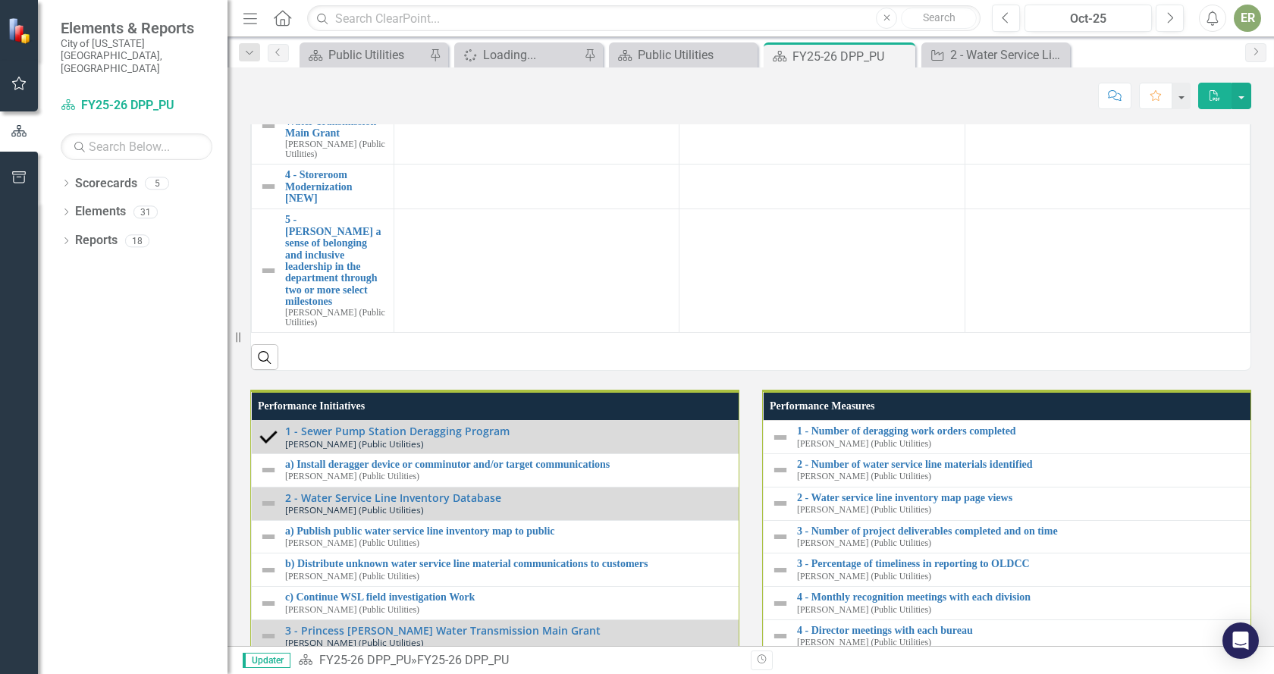
scroll to position [1289, 0]
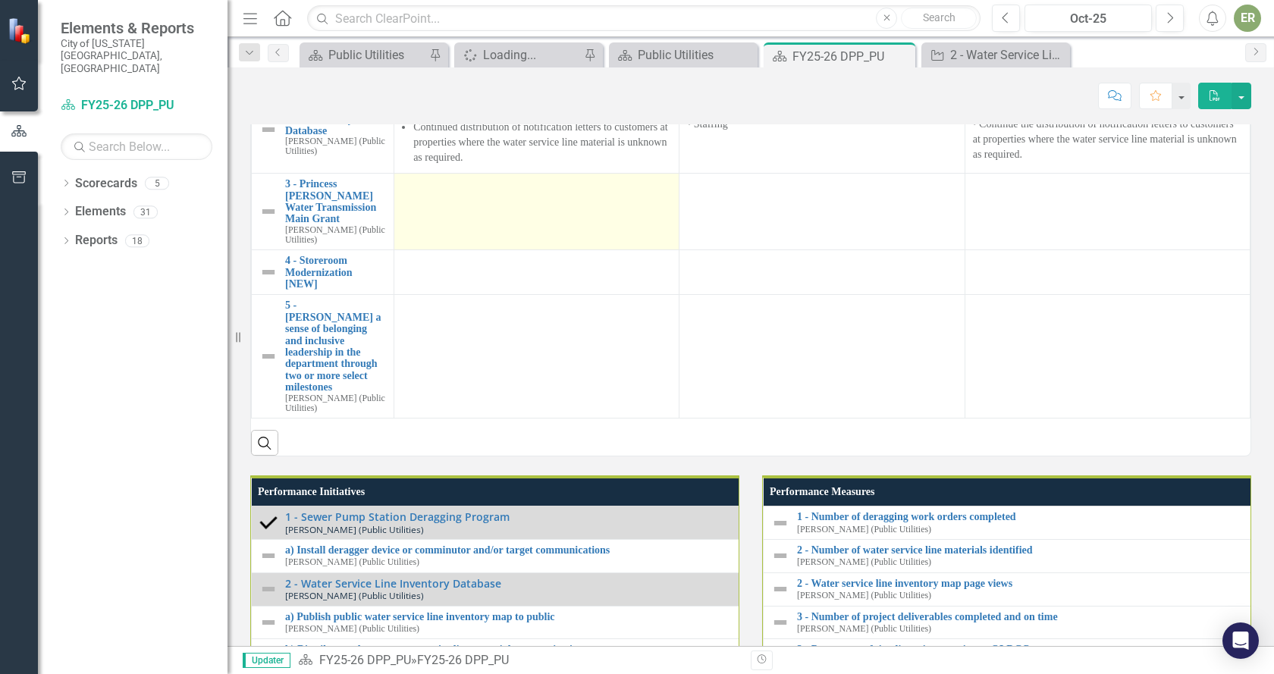
click at [445, 196] on div at bounding box center [536, 187] width 269 height 18
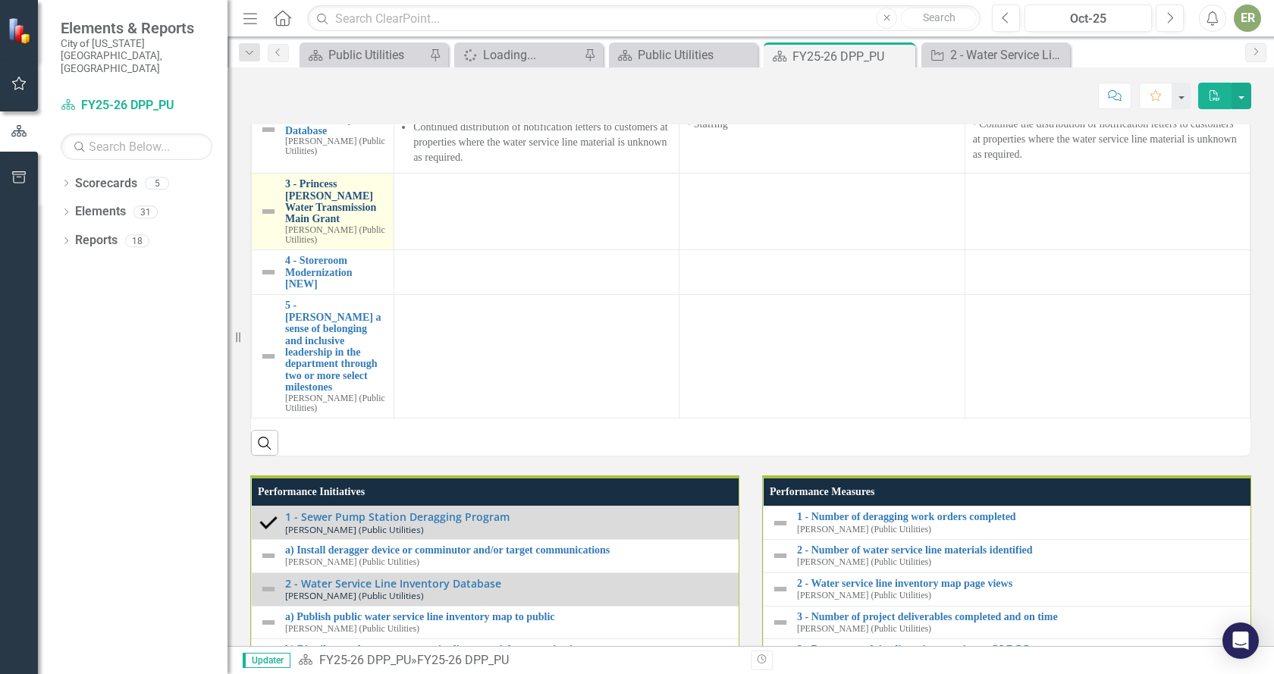
click at [312, 225] on link "3 - Princess [PERSON_NAME] Water Transmission Main Grant" at bounding box center [335, 201] width 101 height 47
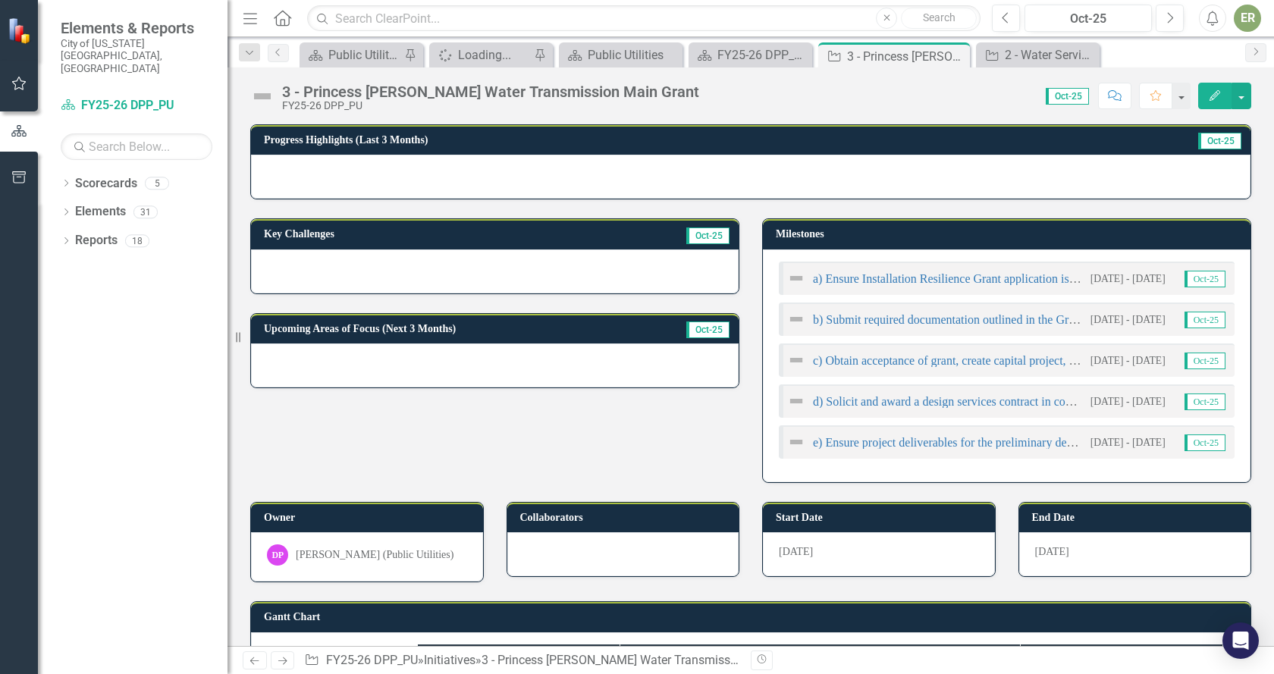
click at [1213, 101] on button "Edit" at bounding box center [1214, 96] width 33 height 27
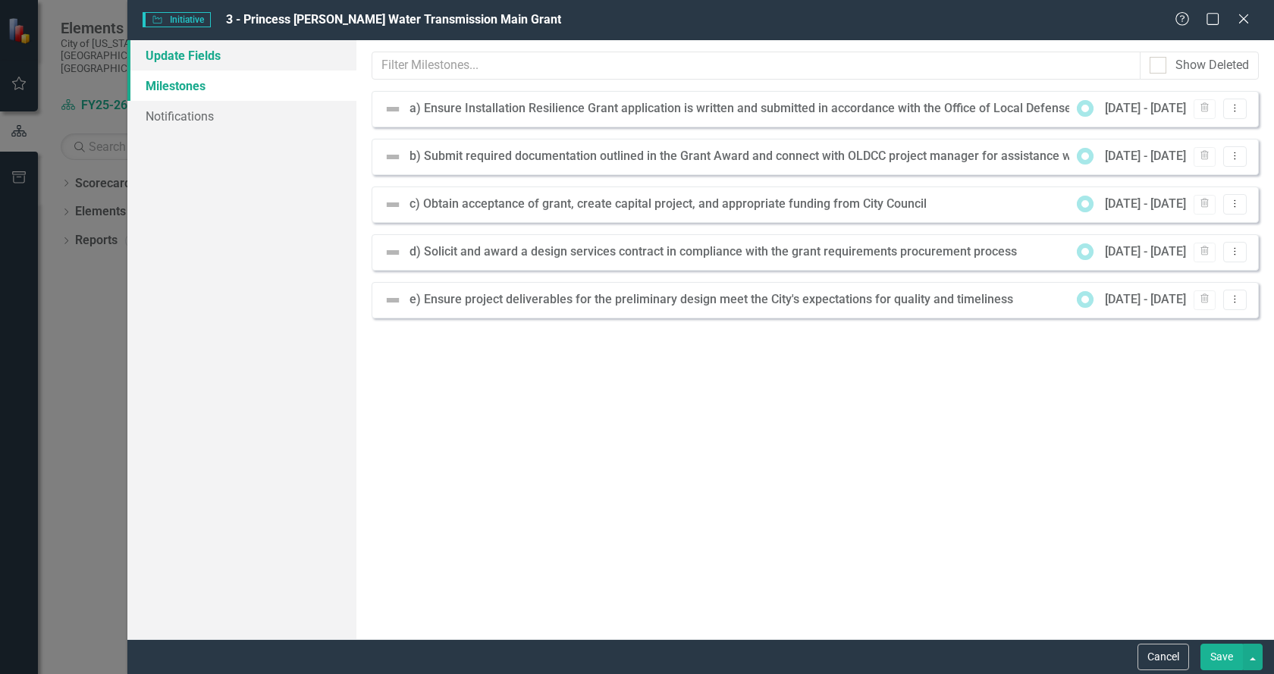
click at [190, 55] on link "Update Fields" at bounding box center [241, 55] width 229 height 30
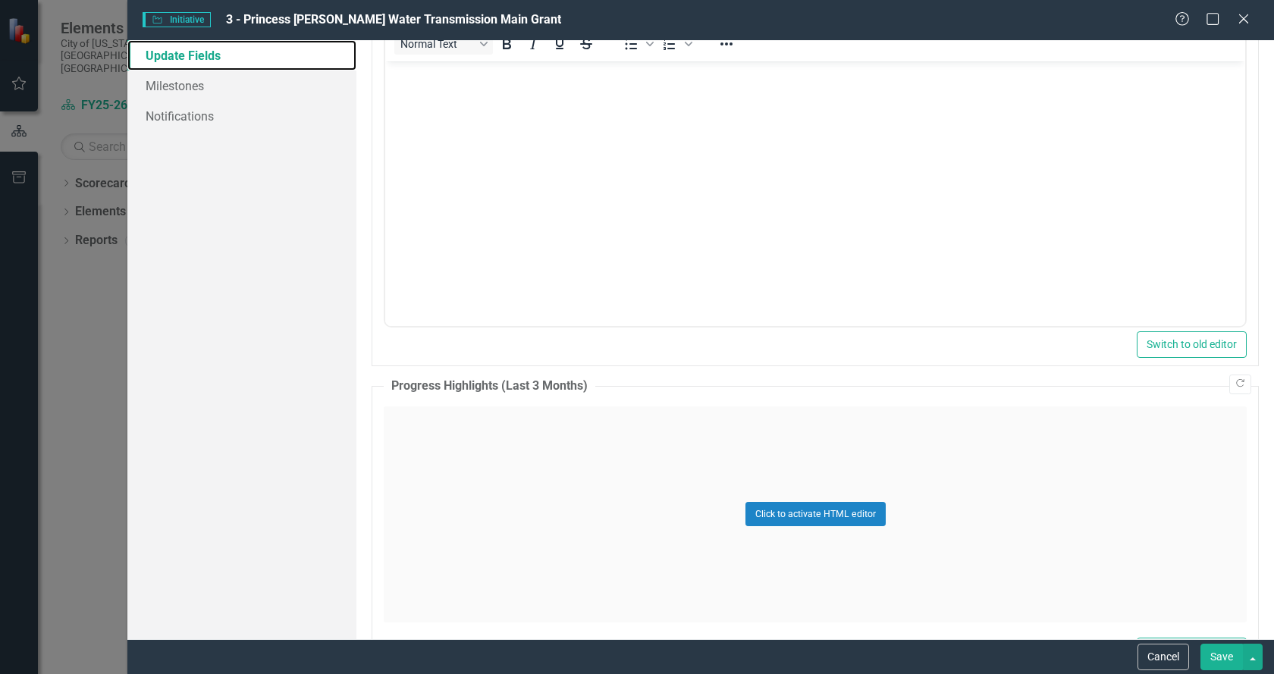
scroll to position [607, 0]
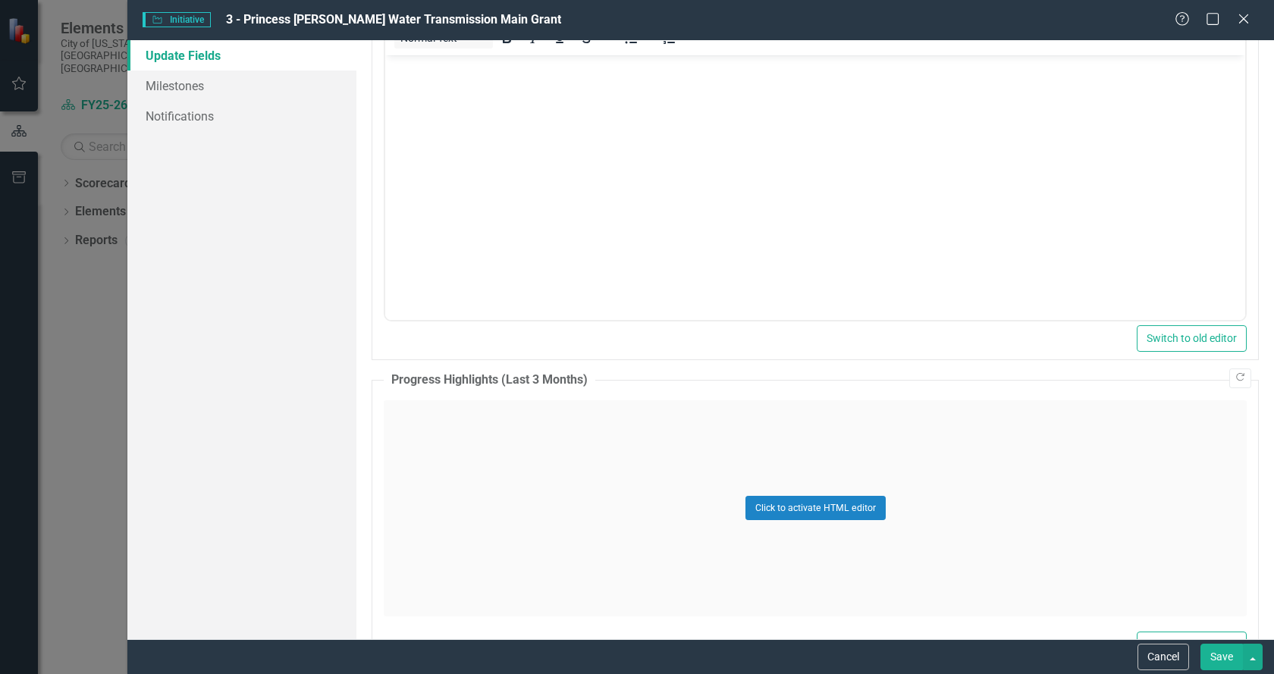
click at [506, 451] on div "Click to activate HTML editor" at bounding box center [815, 508] width 863 height 216
click at [483, 481] on body "Rich Text Area. Press ALT-0 for help." at bounding box center [815, 550] width 860 height 227
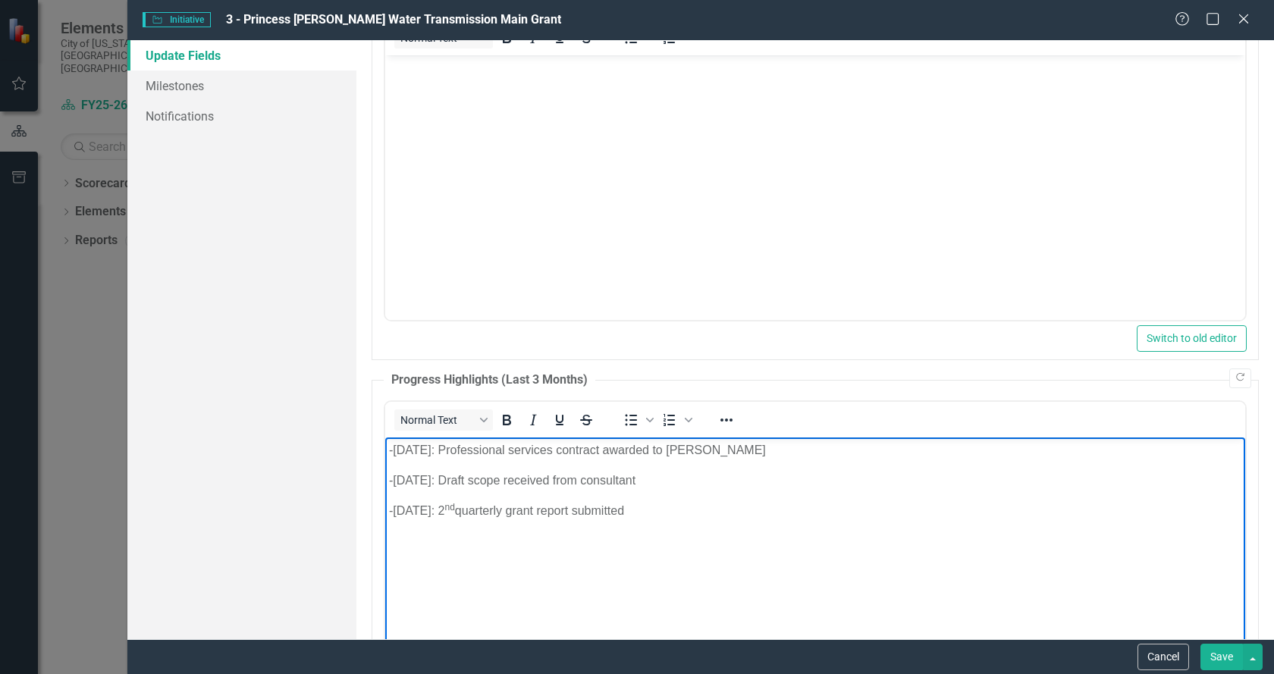
click at [422, 449] on p "- [DATE]: Professional services contract awarded to [PERSON_NAME]" at bounding box center [815, 450] width 852 height 18
drag, startPoint x: 400, startPoint y: 452, endPoint x: 355, endPoint y: 452, distance: 45.5
click at [385, 452] on html "- [DATE]: Professional services contract awarded to [PERSON_NAME] - [DATE]: Dra…" at bounding box center [815, 550] width 860 height 227
drag, startPoint x: 424, startPoint y: 481, endPoint x: 739, endPoint y: 920, distance: 539.9
click at [385, 482] on html "[DATE]: Professional services contract awarded to [PERSON_NAME] - [DATE]: Draft…" at bounding box center [815, 550] width 860 height 227
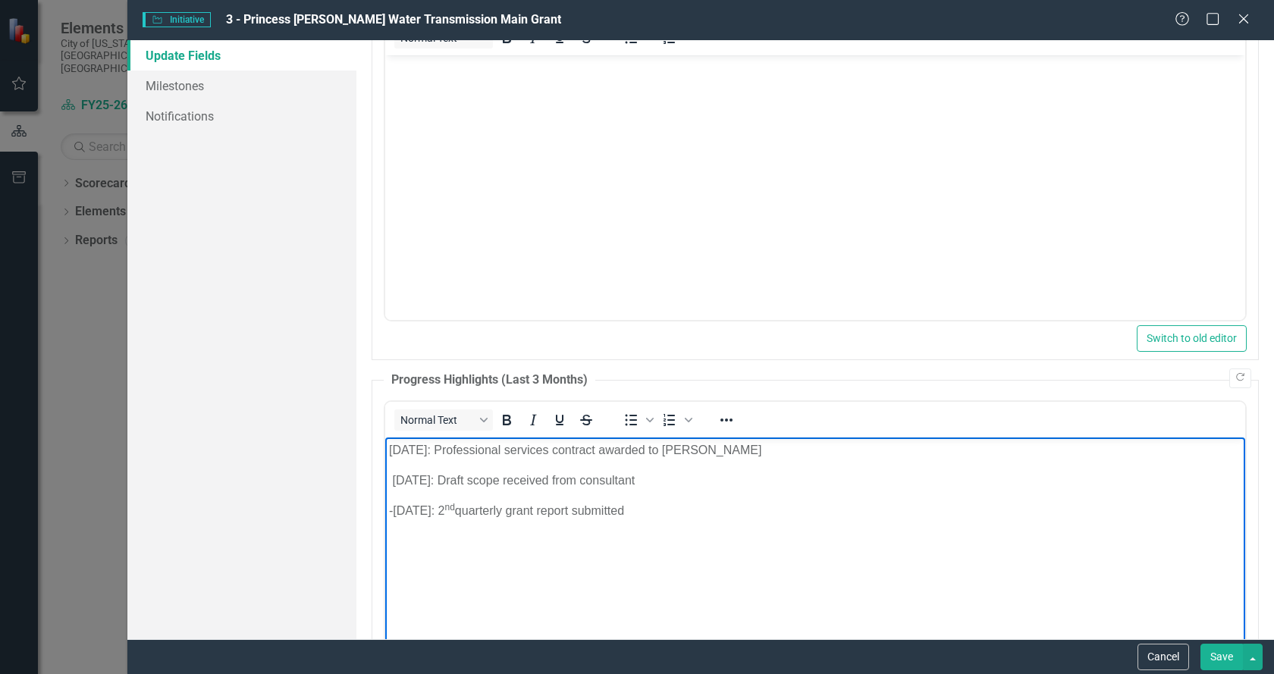
drag, startPoint x: 422, startPoint y: 508, endPoint x: 757, endPoint y: 942, distance: 548.1
click at [385, 506] on html "[DATE]: Professional services contract awarded to [PERSON_NAME] [DATE]: Draft s…" at bounding box center [815, 550] width 860 height 227
click at [390, 475] on p "[DATE]: Draft scope received from consultant" at bounding box center [815, 480] width 852 height 18
drag, startPoint x: 695, startPoint y: 515, endPoint x: 317, endPoint y: 447, distance: 384.4
click at [385, 447] on html "[DATE]: Professional services contract awarded to [PERSON_NAME] [DATE]: Draft s…" at bounding box center [815, 550] width 860 height 227
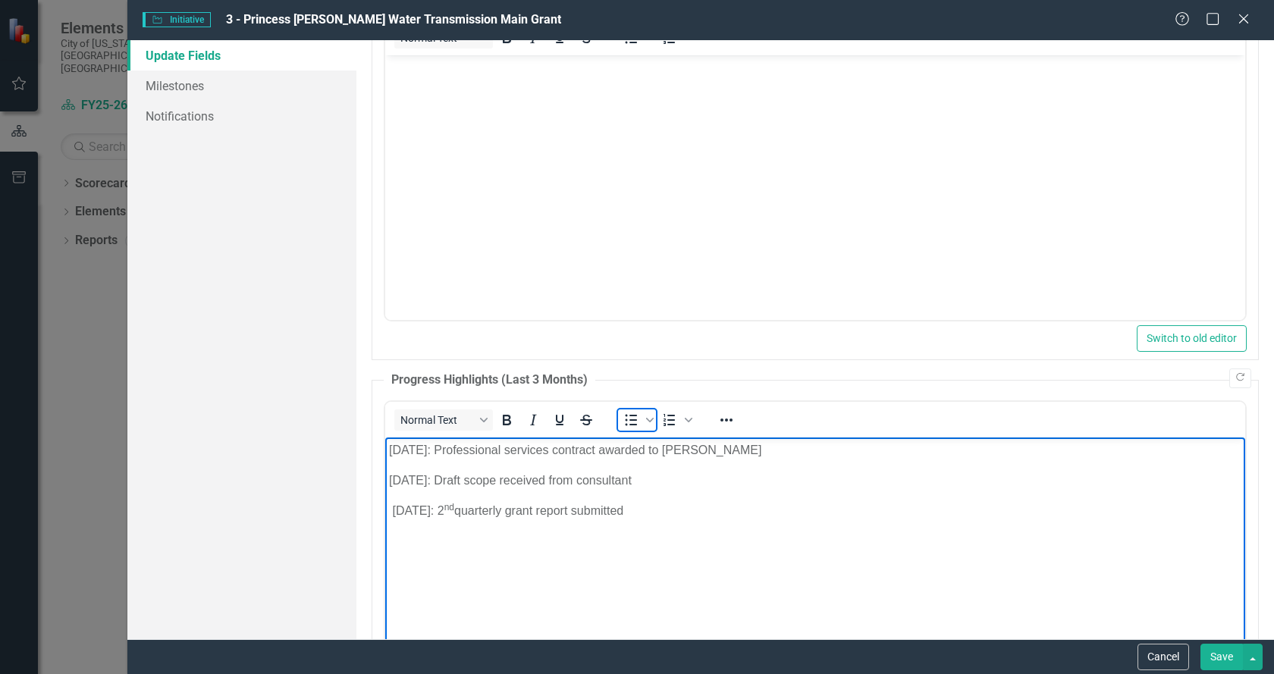
click at [626, 422] on icon "Bullet list" at bounding box center [631, 420] width 18 height 18
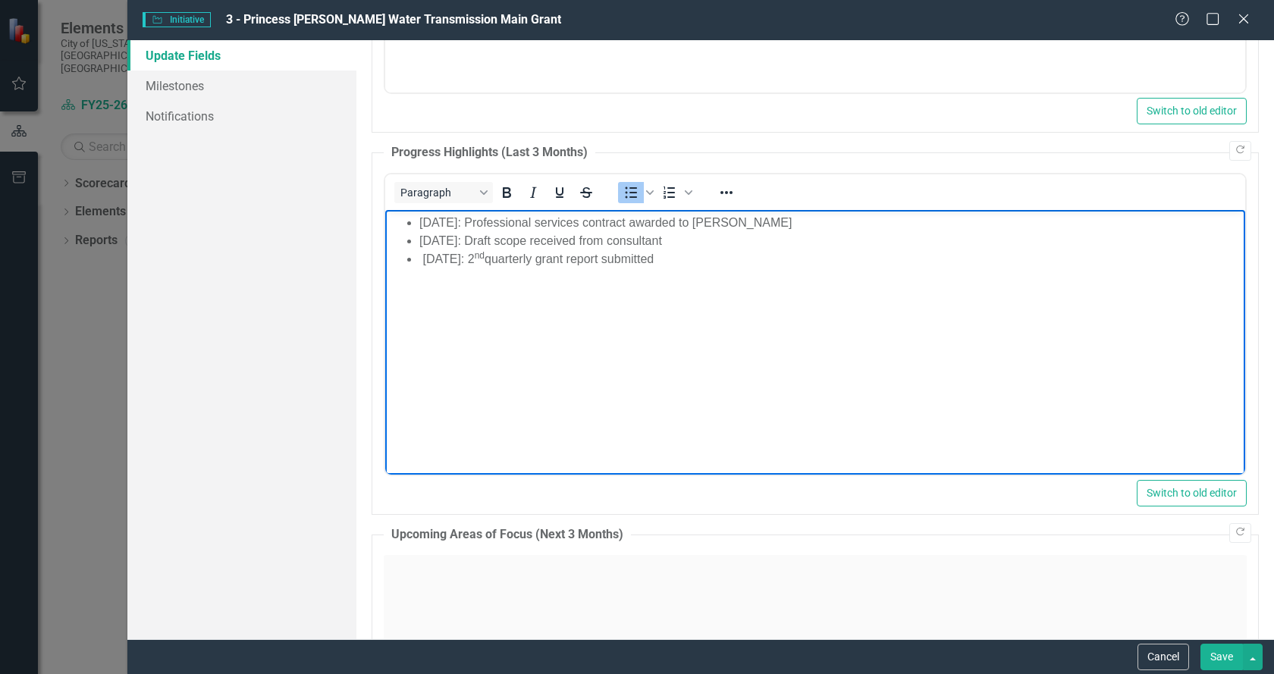
scroll to position [1061, 0]
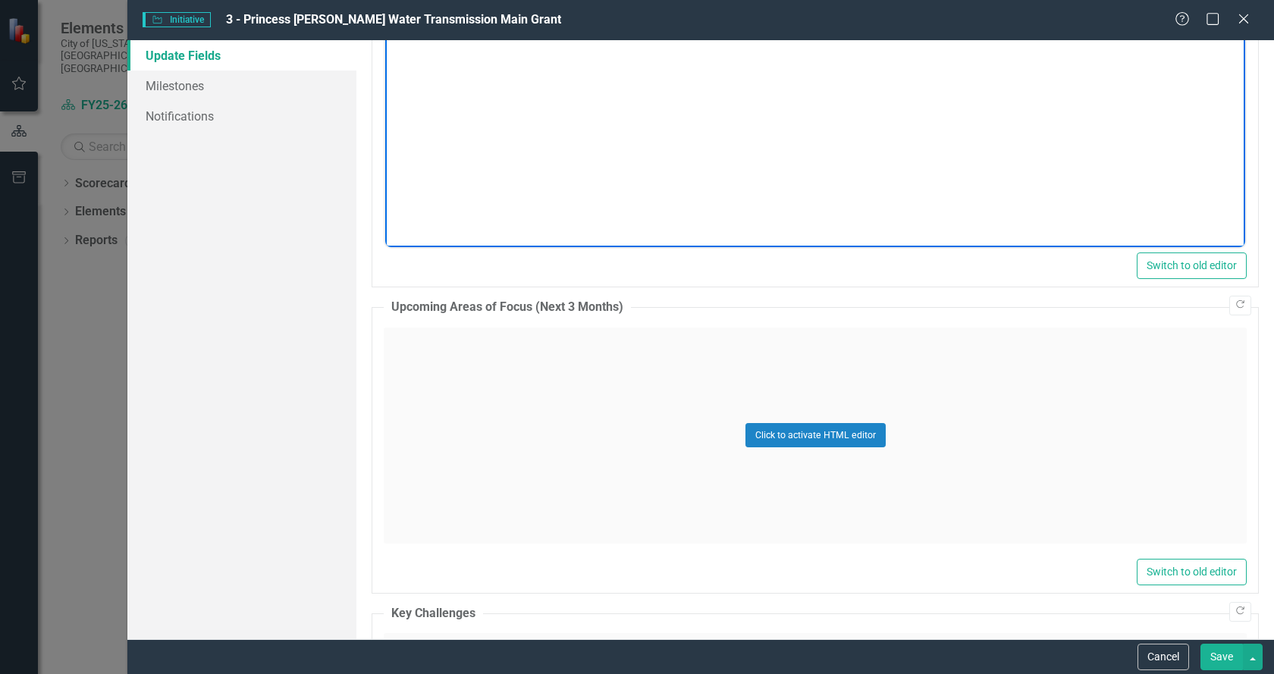
click at [596, 422] on div "Click to activate HTML editor" at bounding box center [815, 436] width 863 height 216
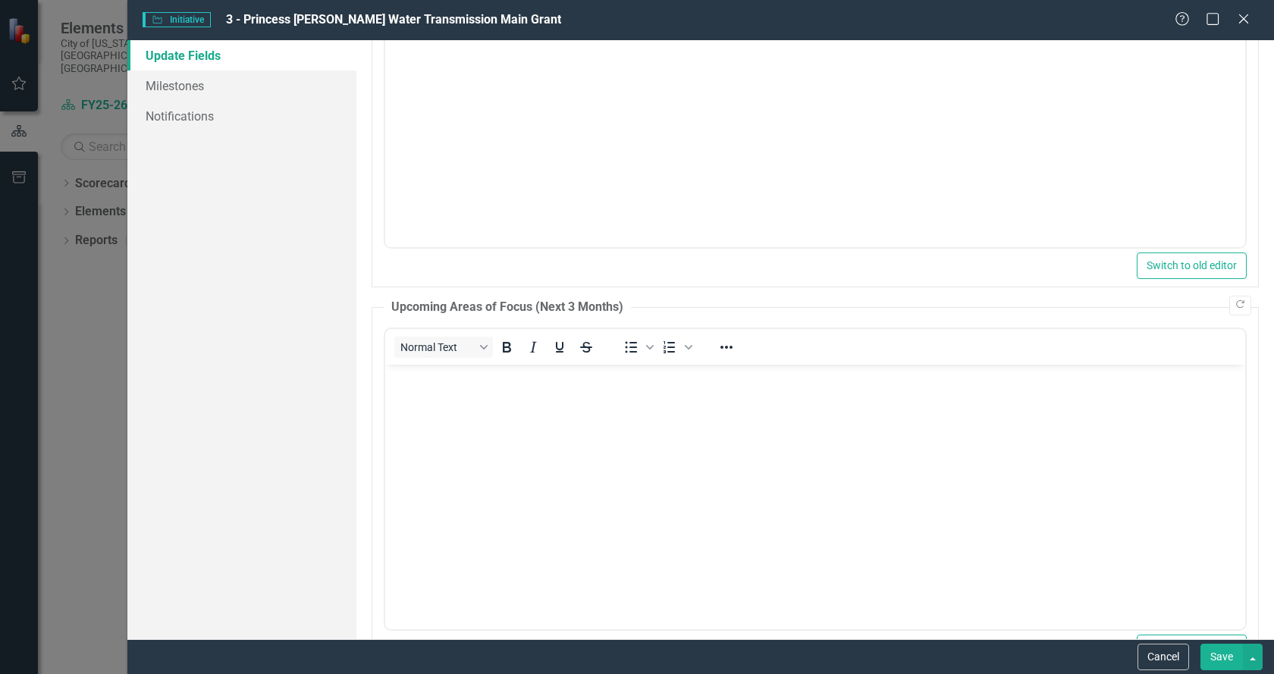
scroll to position [0, 0]
click at [471, 415] on body "Rich Text Area. Press ALT-0 for help." at bounding box center [815, 477] width 860 height 227
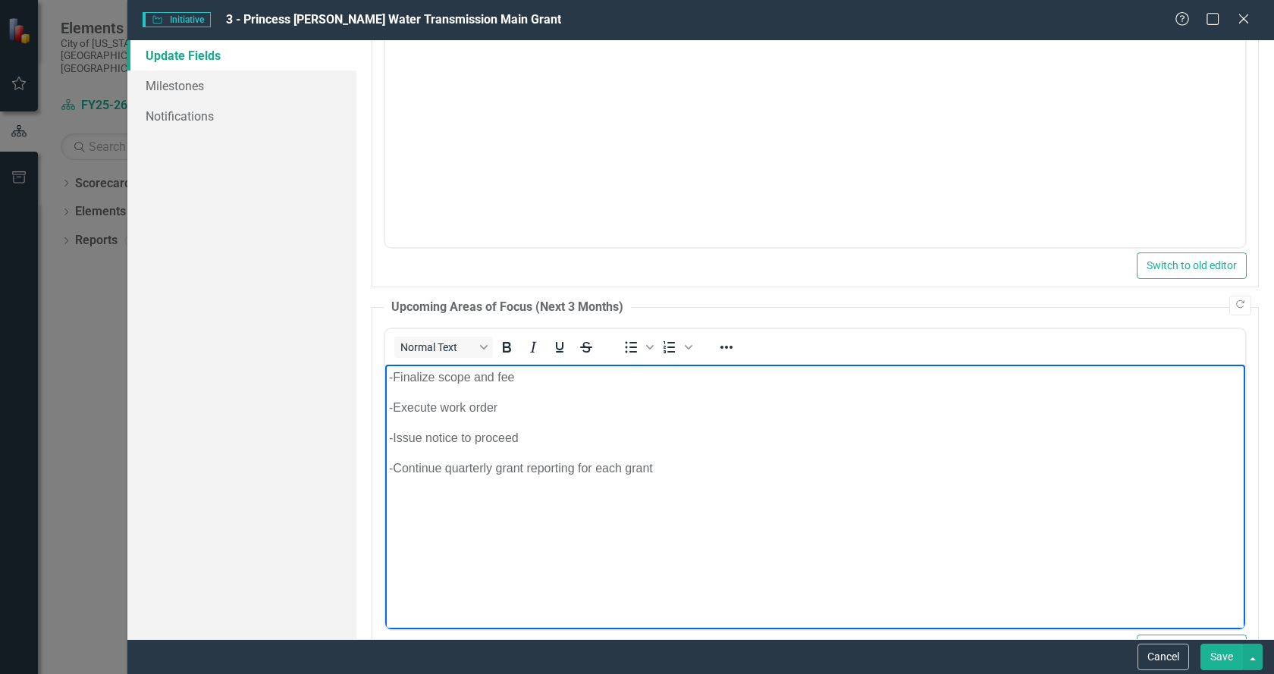
click at [425, 378] on p "- Finalize scope and fee" at bounding box center [815, 377] width 852 height 18
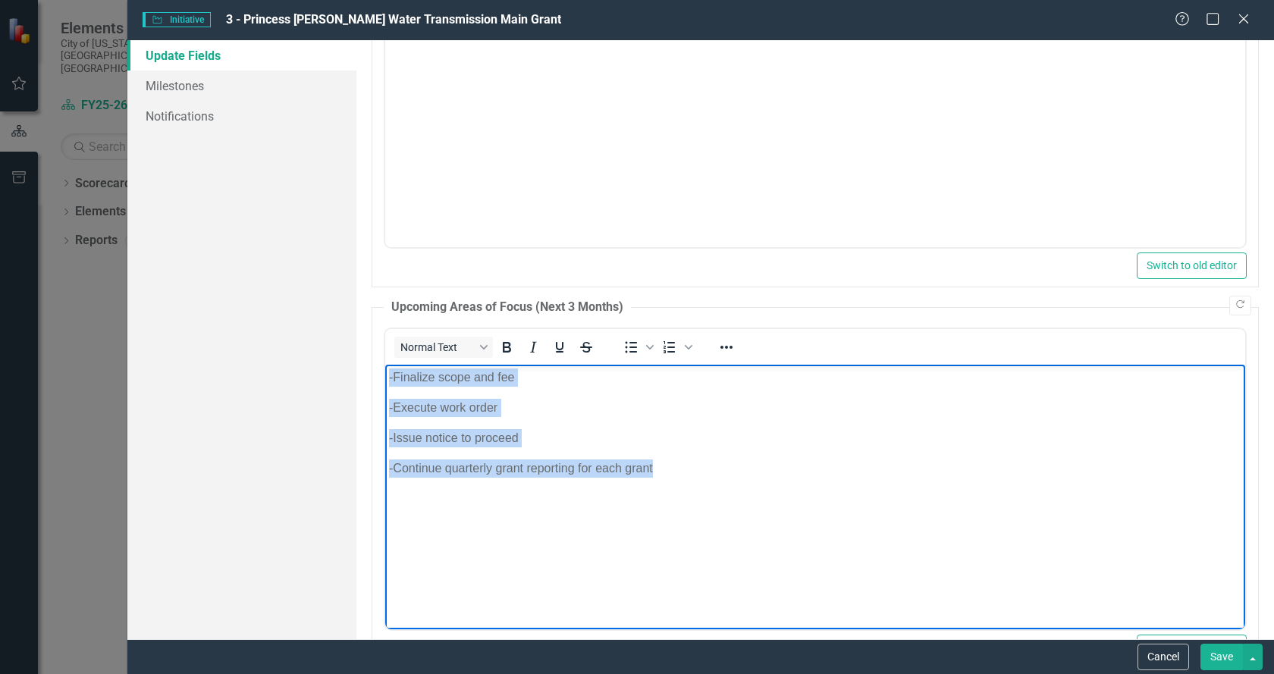
drag, startPoint x: 740, startPoint y: 497, endPoint x: 396, endPoint y: 364, distance: 369.2
click at [385, 366] on html "- Finalize scope and fee - Execute work order - Issue notice to proceed - Conti…" at bounding box center [815, 477] width 860 height 227
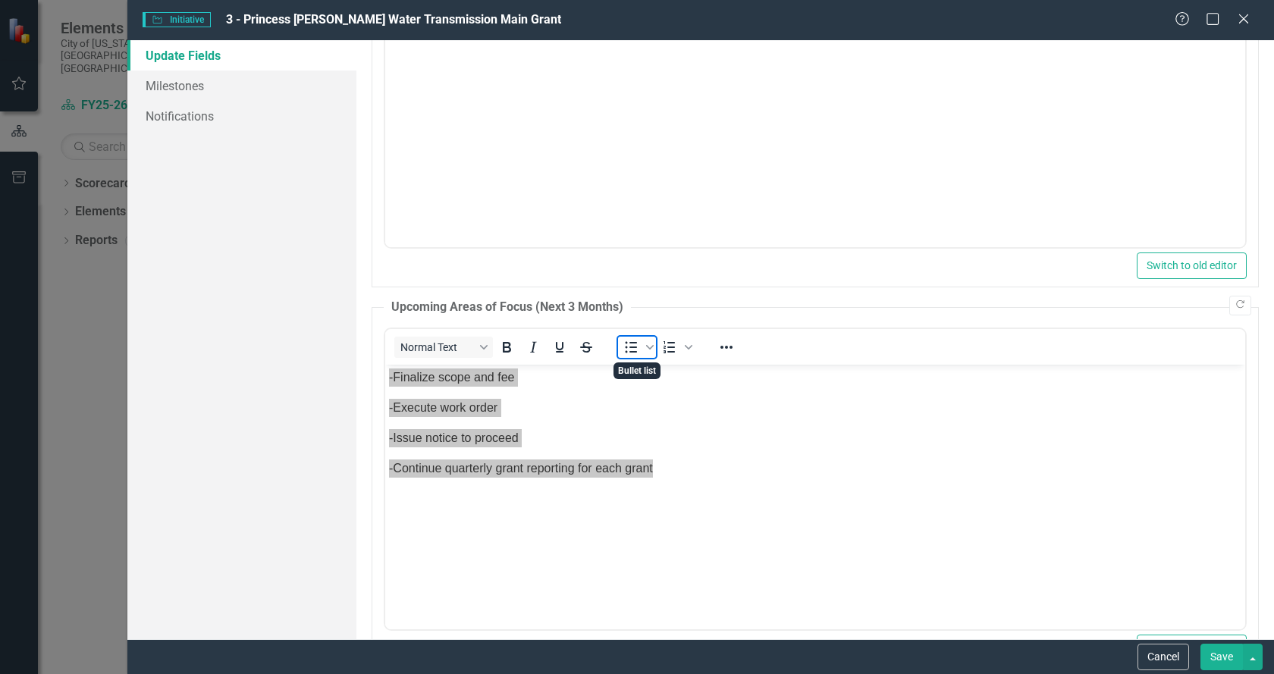
click at [632, 345] on icon "Bullet list" at bounding box center [631, 347] width 18 height 18
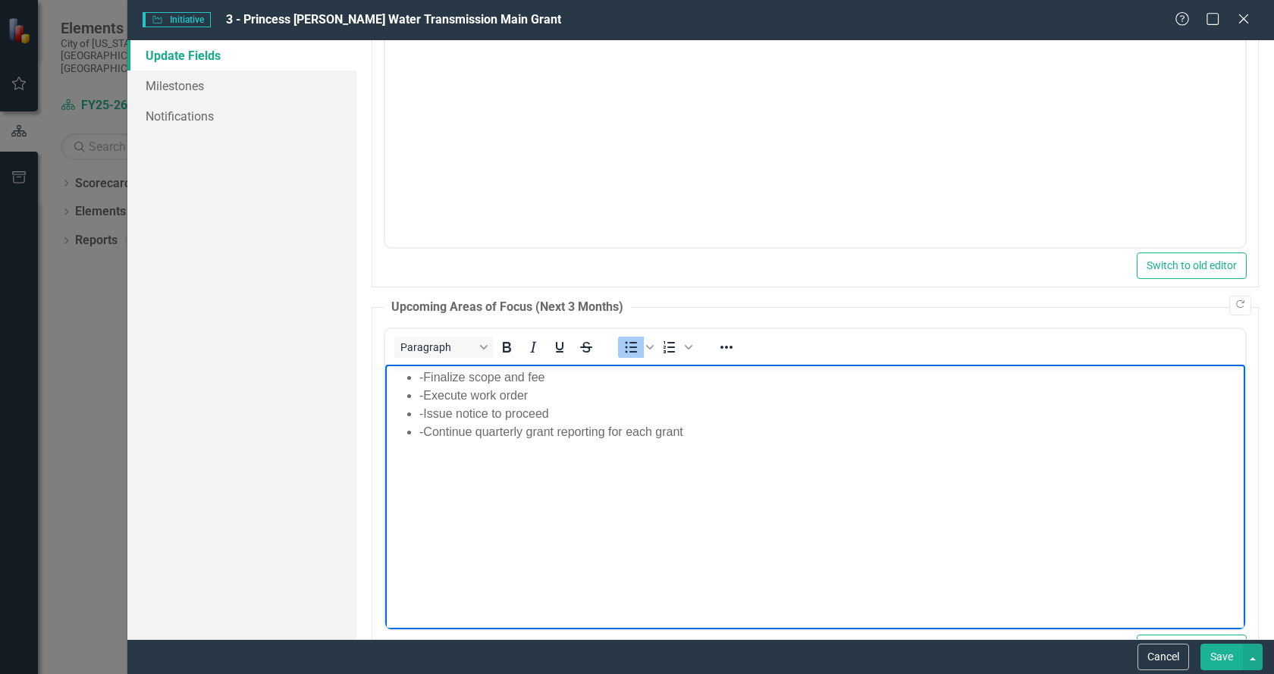
click at [456, 378] on li "- Finalize scope and fee" at bounding box center [830, 377] width 822 height 18
drag, startPoint x: 456, startPoint y: 406, endPoint x: 381, endPoint y: 403, distance: 75.9
click at [385, 403] on html "Finalize scope and fee - Execute work order - Issue notice to proceed - Continu…" at bounding box center [815, 477] width 860 height 227
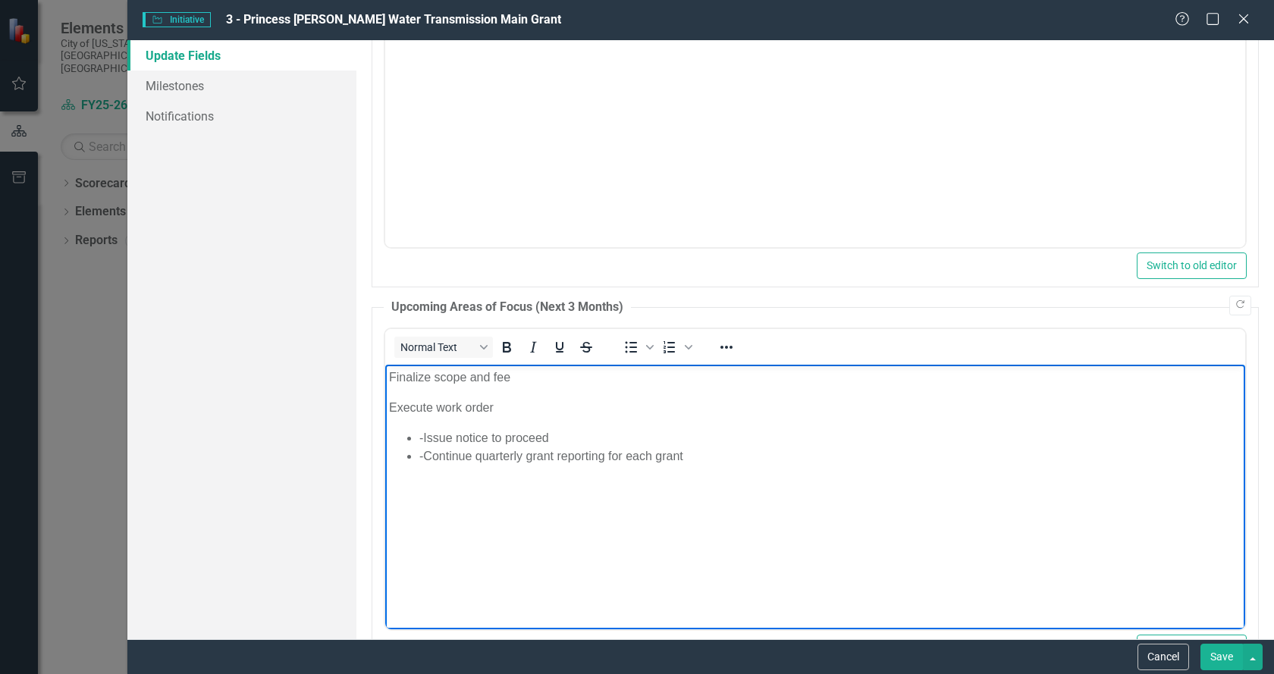
click at [457, 441] on li "- Issue notice to proceed" at bounding box center [830, 437] width 822 height 18
click at [451, 436] on li "- Issue notice to proceed" at bounding box center [830, 437] width 822 height 18
click at [454, 437] on li "- Issue notice to proceed" at bounding box center [830, 437] width 822 height 18
drag, startPoint x: 447, startPoint y: 434, endPoint x: 384, endPoint y: 433, distance: 63.7
click at [385, 433] on html "Finalize scope and fee Execute work order - Issue notice to proceed - Continue …" at bounding box center [815, 477] width 860 height 227
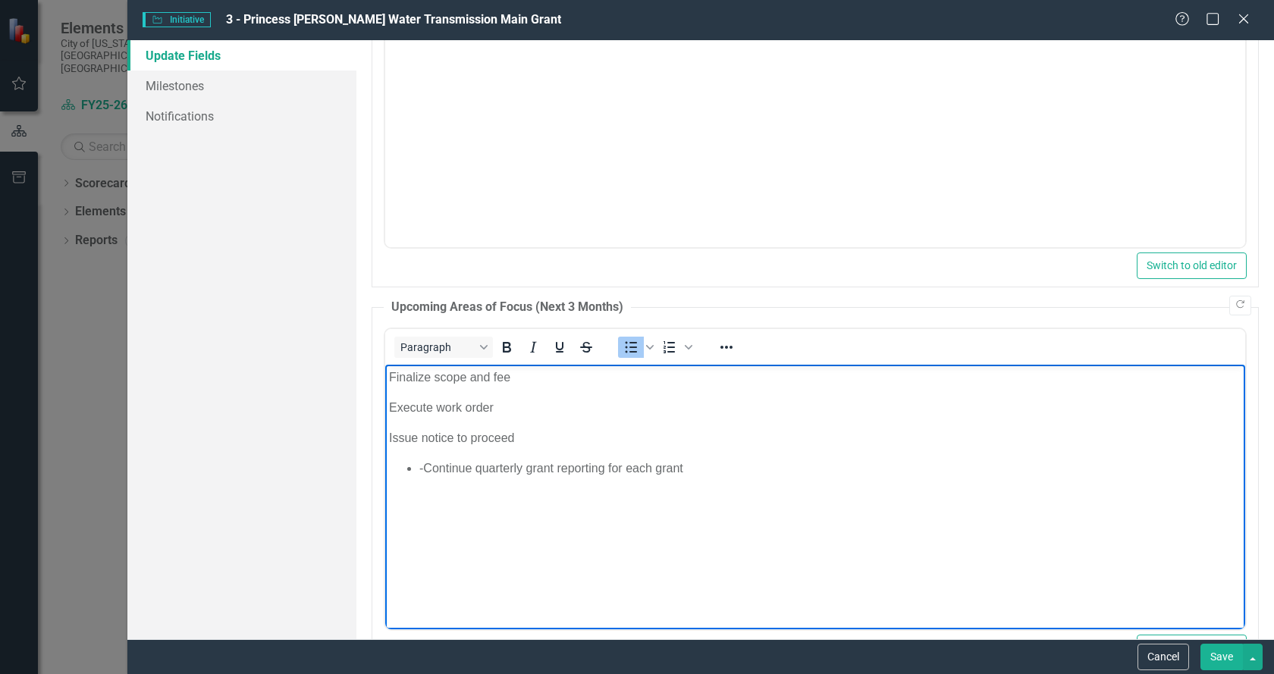
drag, startPoint x: 459, startPoint y: 467, endPoint x: 389, endPoint y: 468, distance: 69.8
click at [389, 468] on ul "- Continue quarterly grant reporting for each grant" at bounding box center [815, 468] width 852 height 18
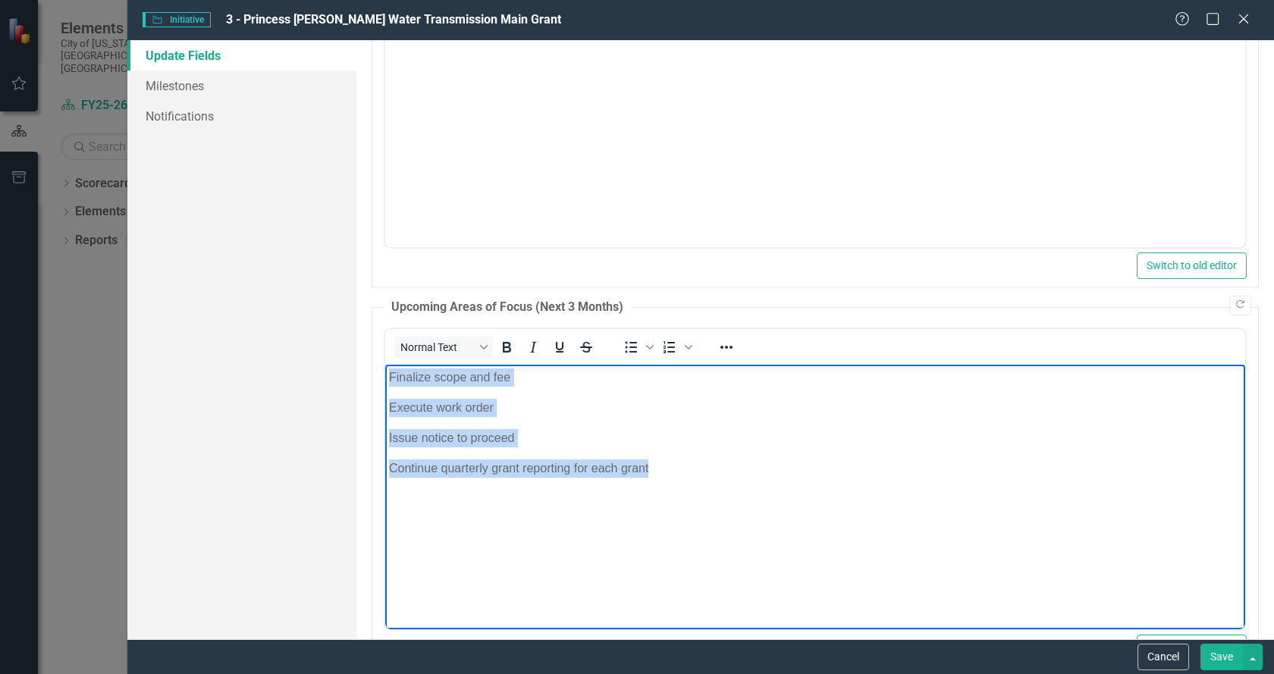
drag, startPoint x: 678, startPoint y: 464, endPoint x: 355, endPoint y: 359, distance: 339.7
click at [385, 364] on html "Finalize scope and fee Execute work order Issue notice to proceed Continue quar…" at bounding box center [815, 477] width 860 height 227
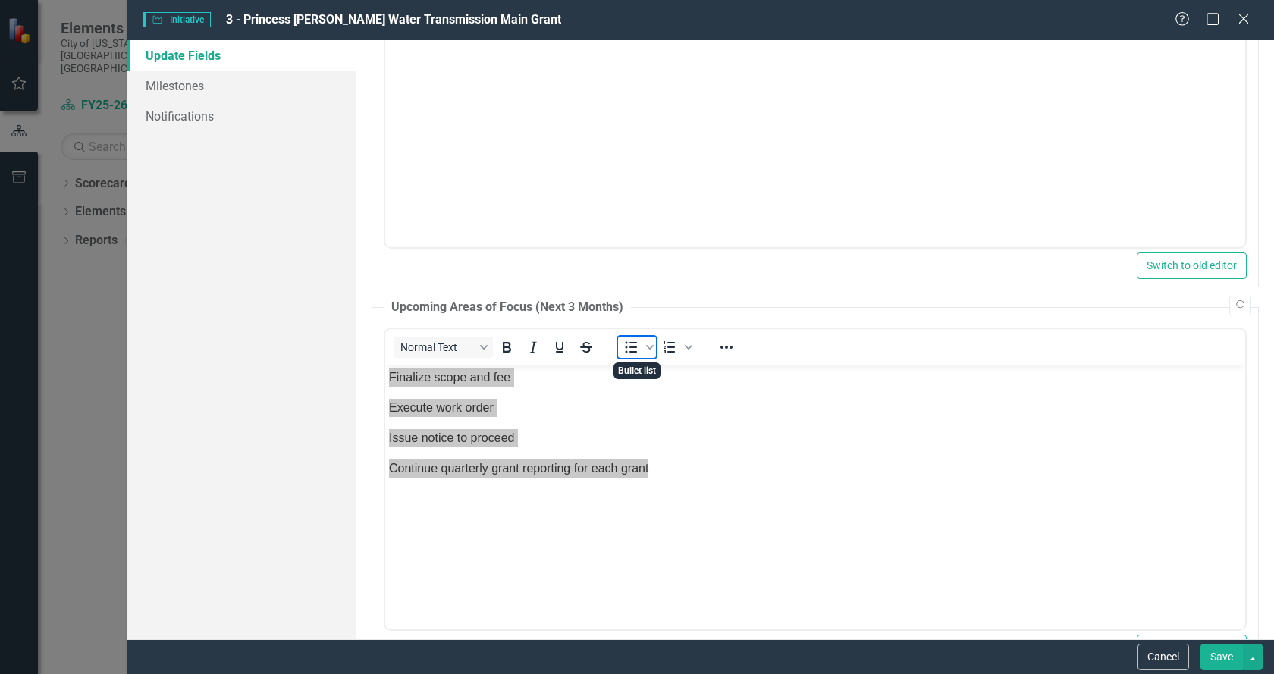
click at [627, 347] on icon "Bullet list" at bounding box center [632, 346] width 12 height 11
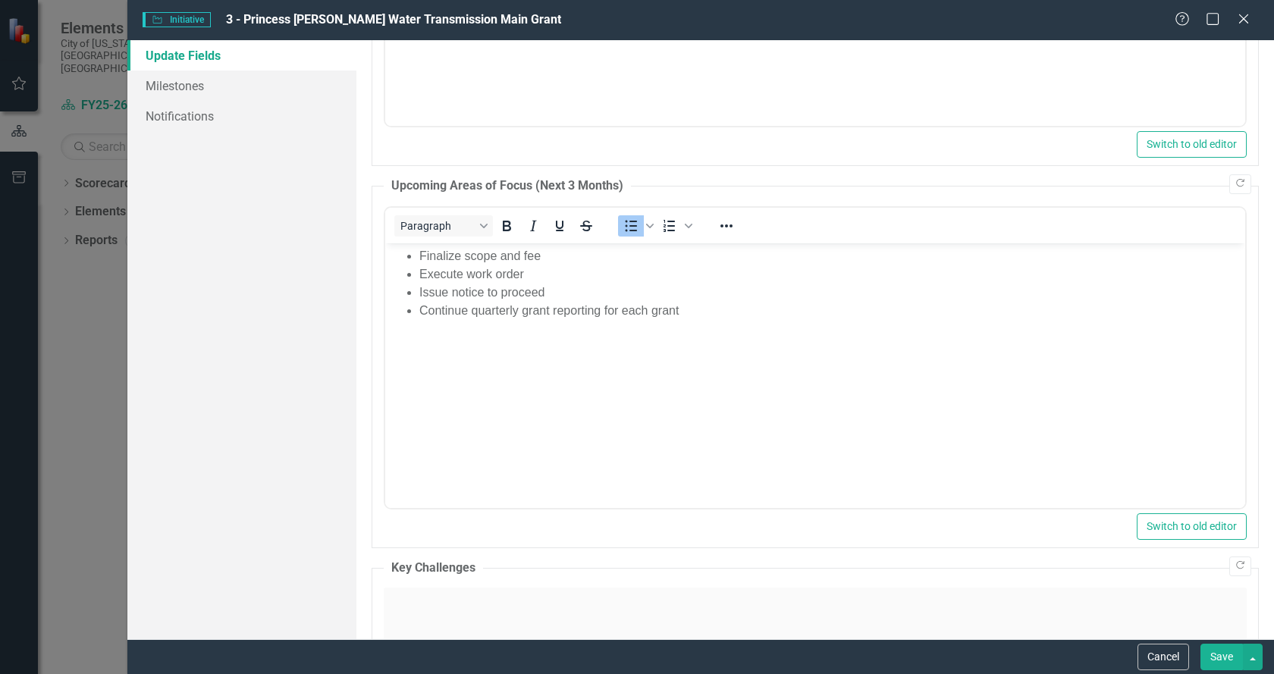
drag, startPoint x: 1268, startPoint y: 85, endPoint x: 832, endPoint y: 237, distance: 461.6
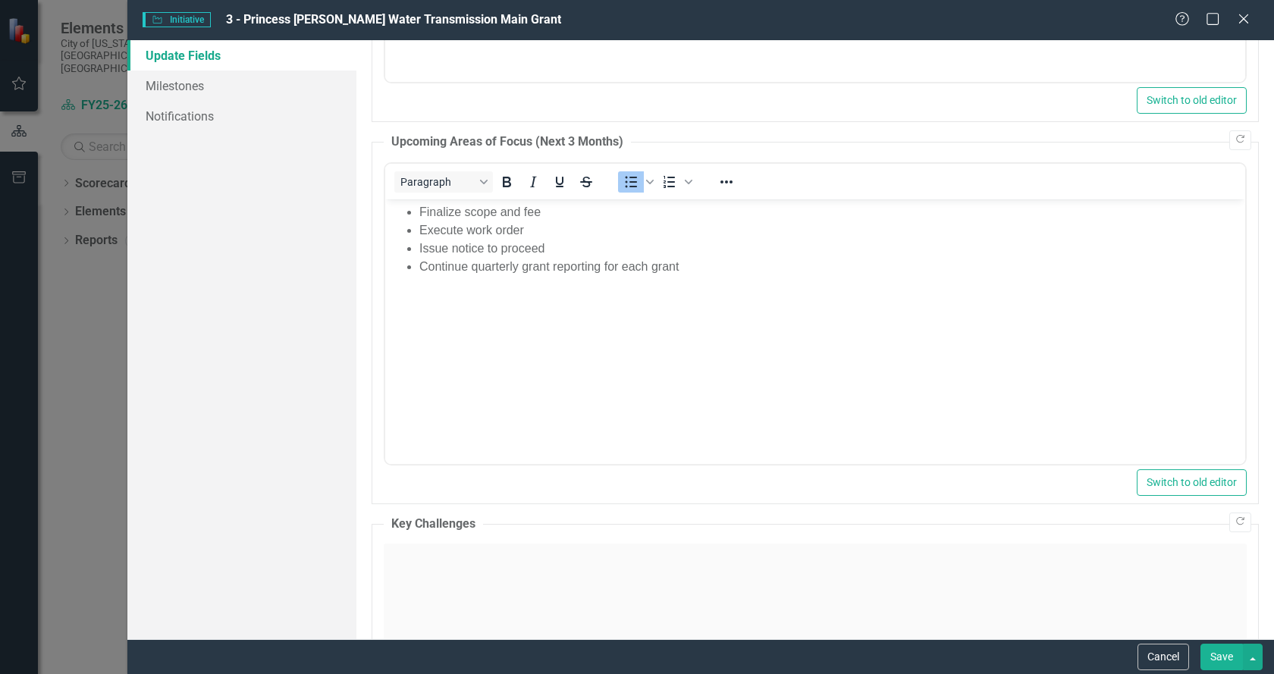
click at [1219, 663] on button "Save" at bounding box center [1221, 657] width 42 height 27
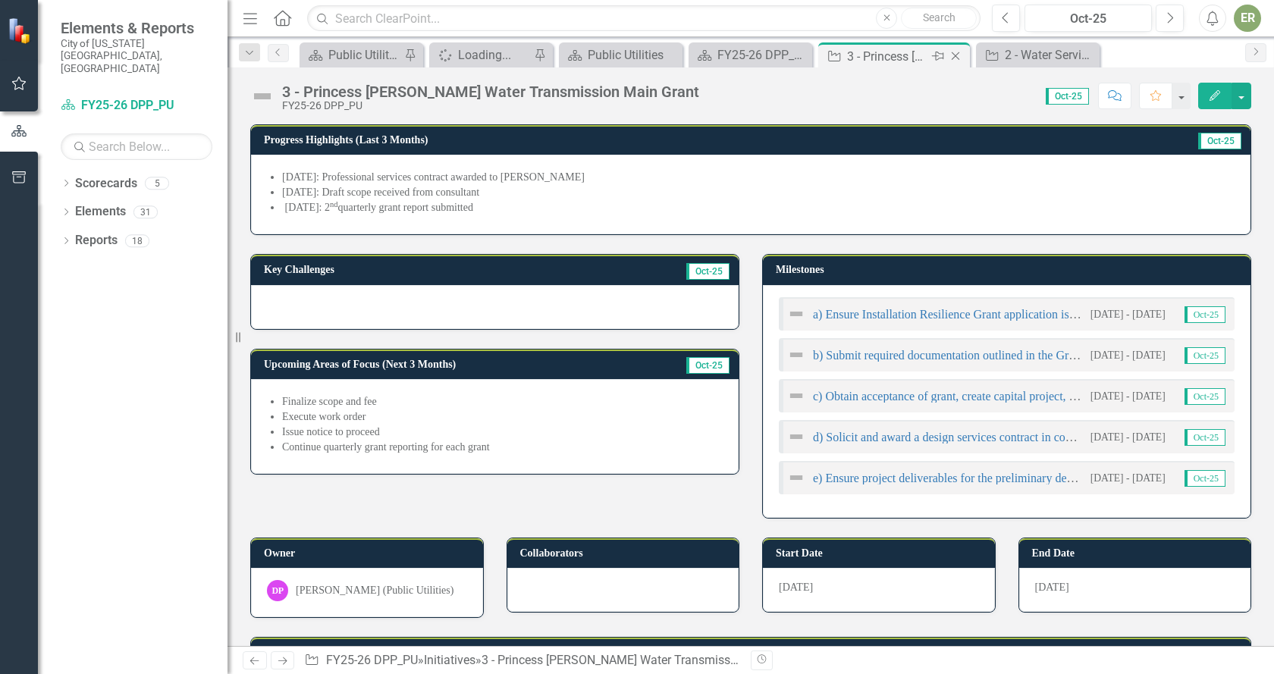
click at [958, 57] on icon "Close" at bounding box center [955, 56] width 15 height 12
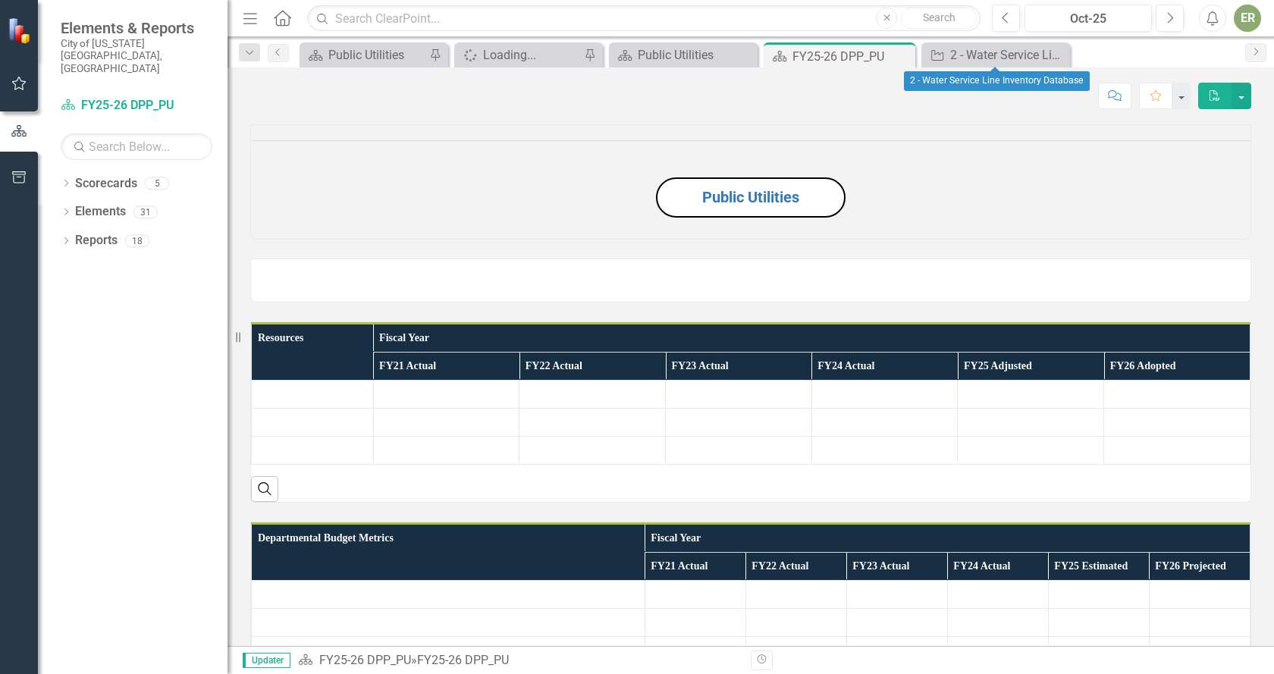
click at [0, 0] on icon "Close" at bounding box center [0, 0] width 0 height 0
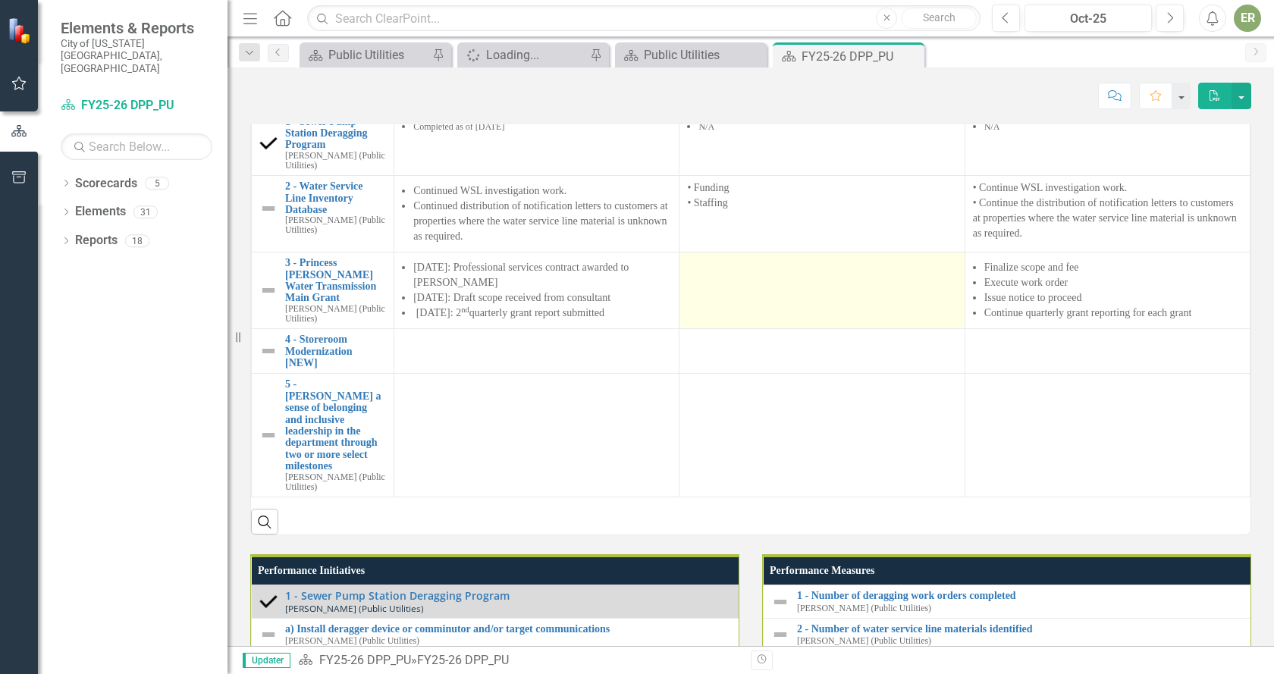
scroll to position [1289, 0]
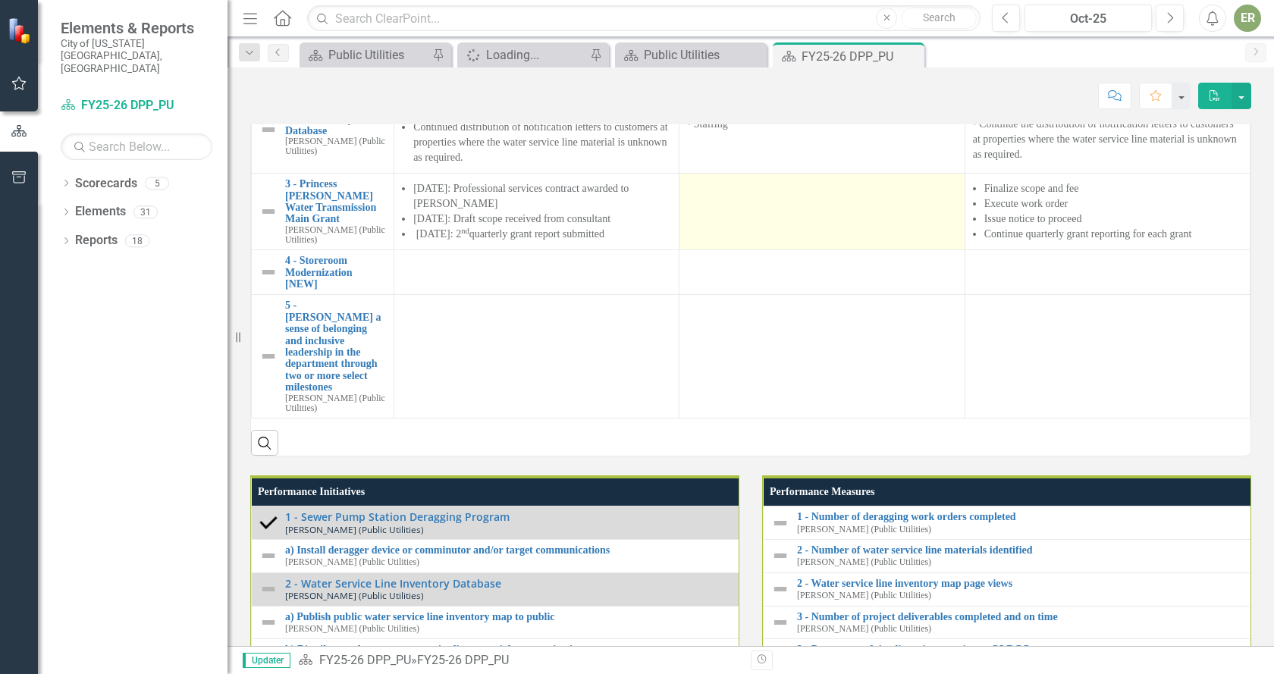
click at [840, 250] on td at bounding box center [821, 212] width 285 height 77
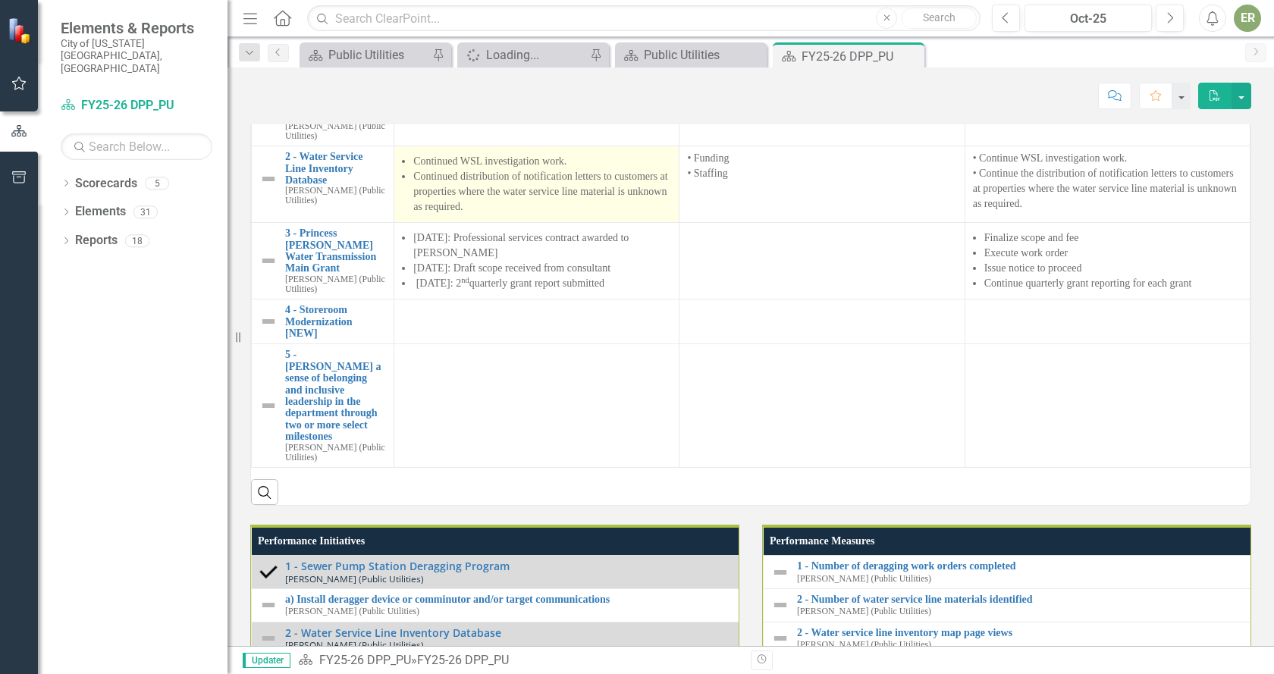
scroll to position [1213, 0]
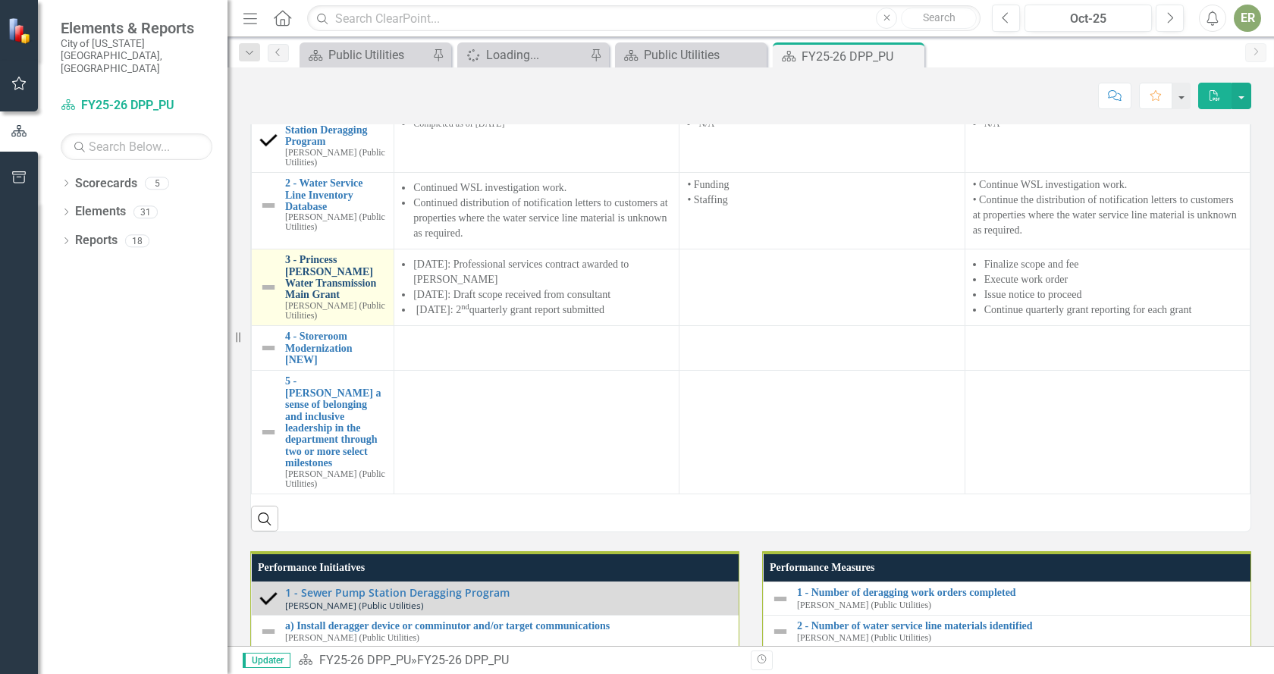
click at [328, 301] on link "3 - Princess [PERSON_NAME] Water Transmission Main Grant" at bounding box center [335, 277] width 101 height 47
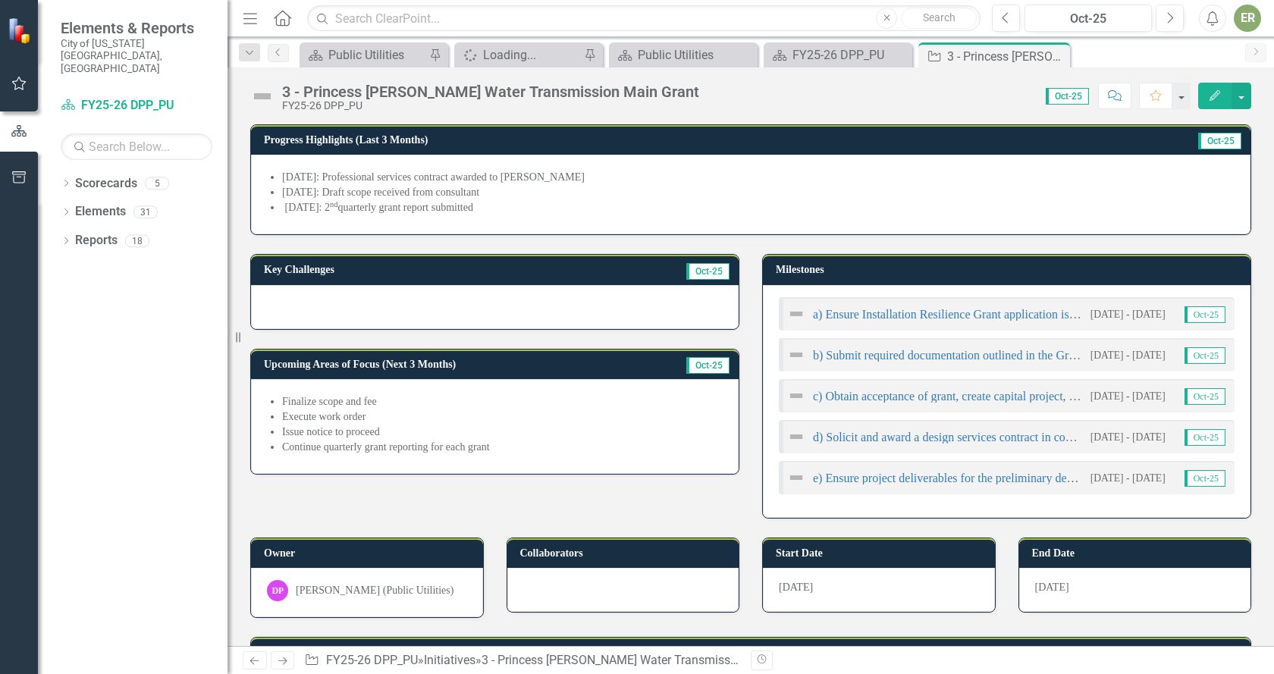
click at [293, 303] on div at bounding box center [495, 307] width 488 height 44
click at [302, 302] on div at bounding box center [495, 307] width 488 height 44
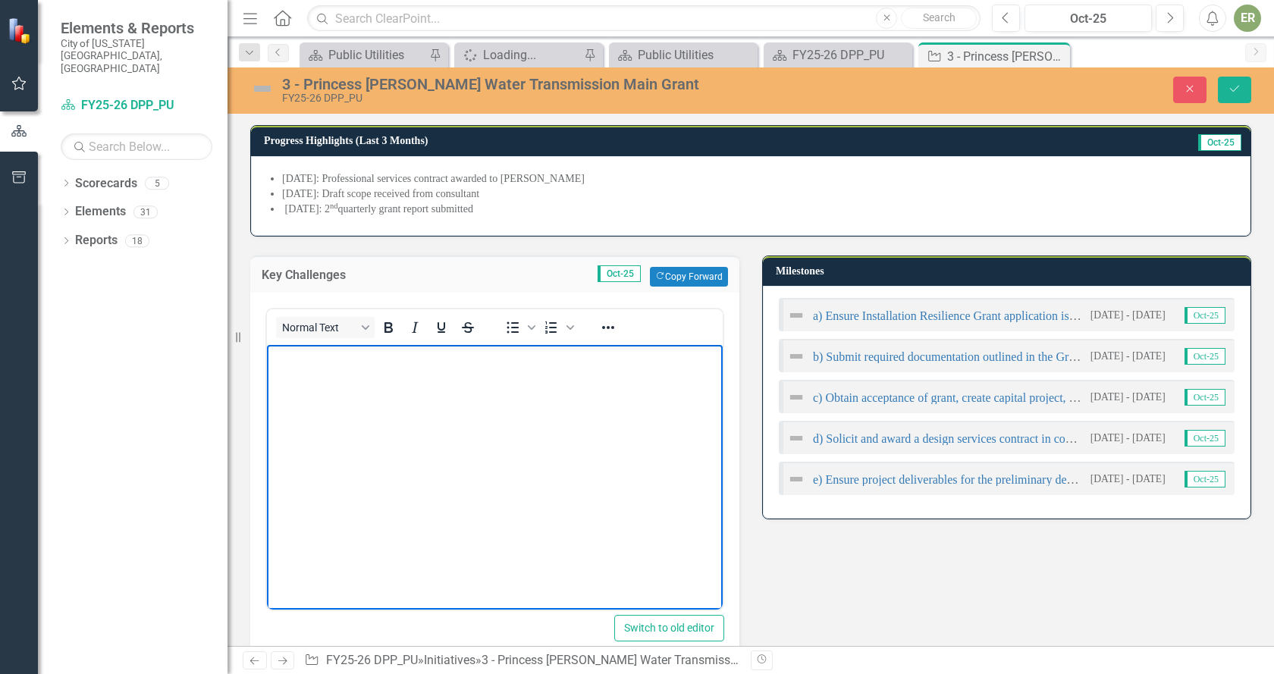
click at [302, 378] on body "Rich Text Area. Press ALT-0 for help." at bounding box center [495, 457] width 456 height 227
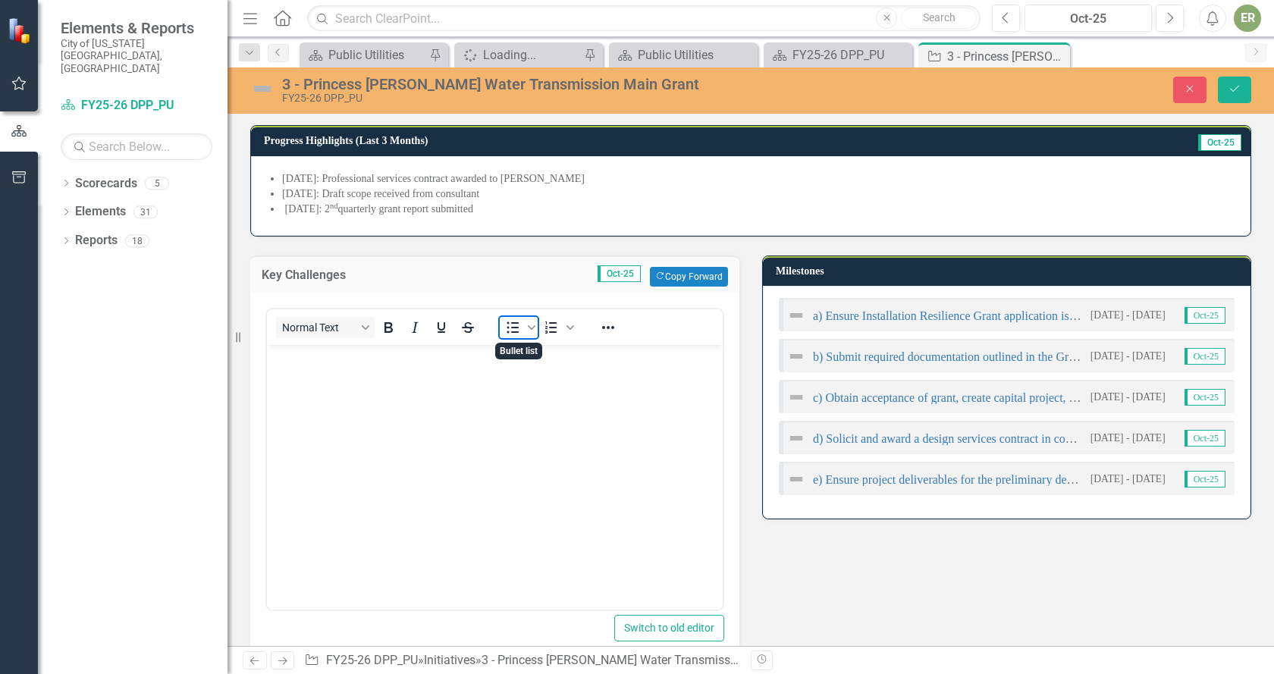
click at [508, 322] on icon "Bullet list" at bounding box center [512, 327] width 18 height 18
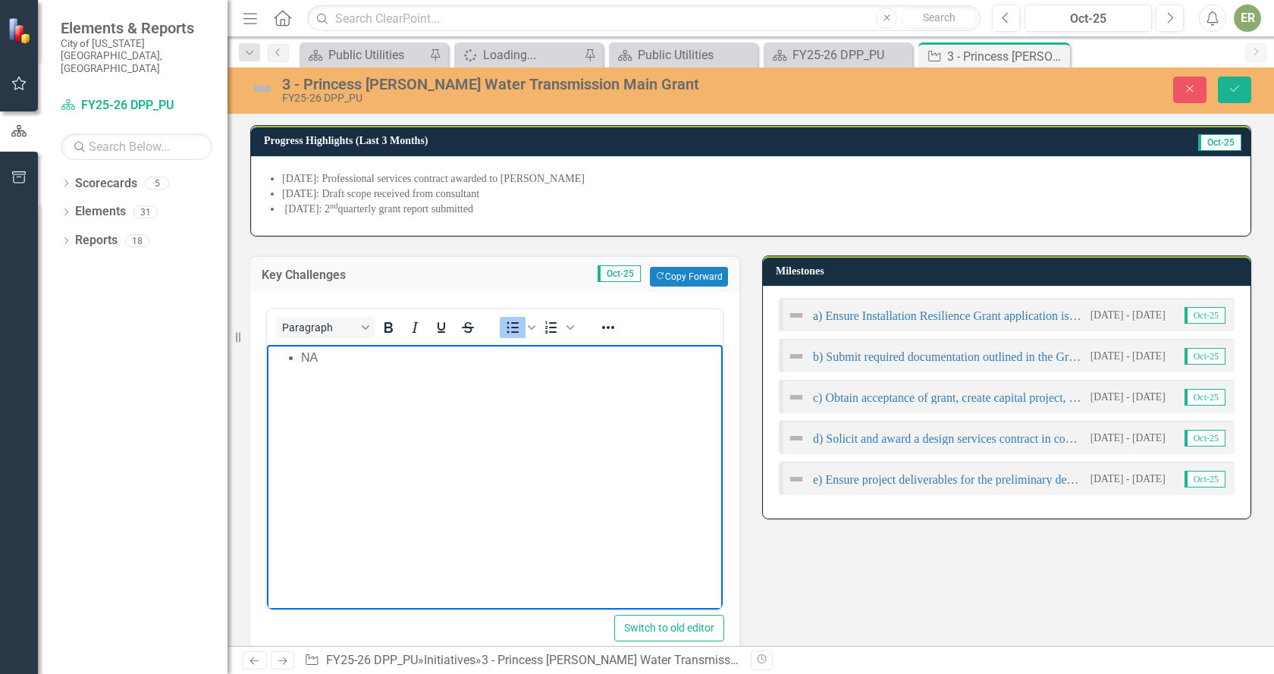
click at [309, 358] on li "NA" at bounding box center [510, 357] width 418 height 18
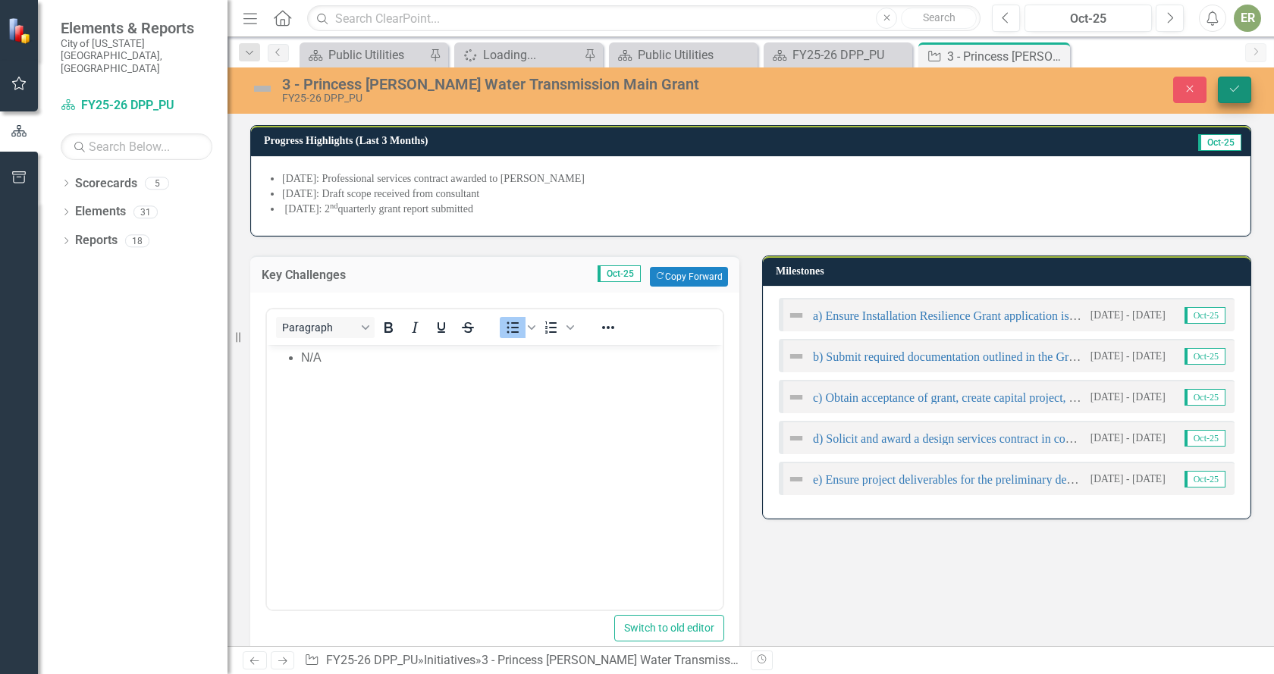
drag, startPoint x: 1217, startPoint y: 82, endPoint x: 1229, endPoint y: 86, distance: 13.0
click at [1218, 82] on div "Close Save" at bounding box center [1055, 90] width 413 height 27
click at [1231, 87] on icon "Save" at bounding box center [1235, 88] width 14 height 11
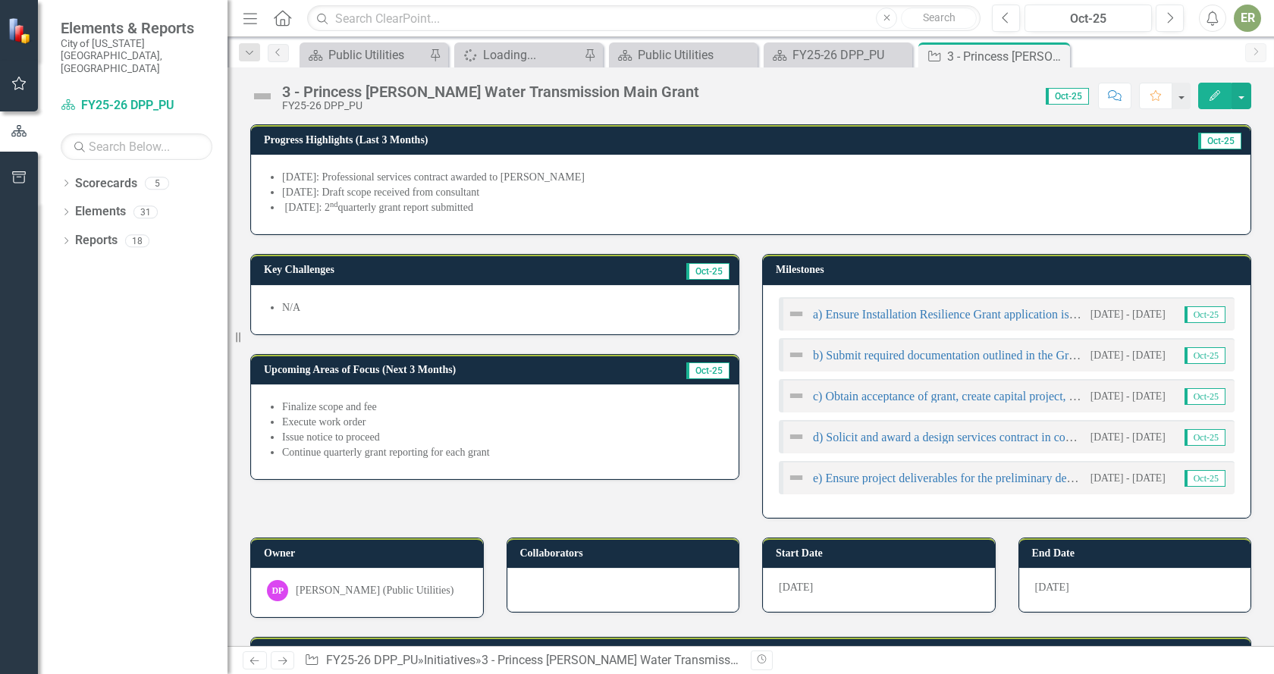
click at [286, 205] on li "[DATE]: 2 nd quarterly grant report submitted" at bounding box center [758, 207] width 952 height 15
click at [295, 201] on li "[DATE]: 2 nd quarterly grant report submitted" at bounding box center [758, 207] width 952 height 15
click at [292, 203] on li "[DATE]: 2 nd quarterly grant report submitted" at bounding box center [758, 207] width 952 height 15
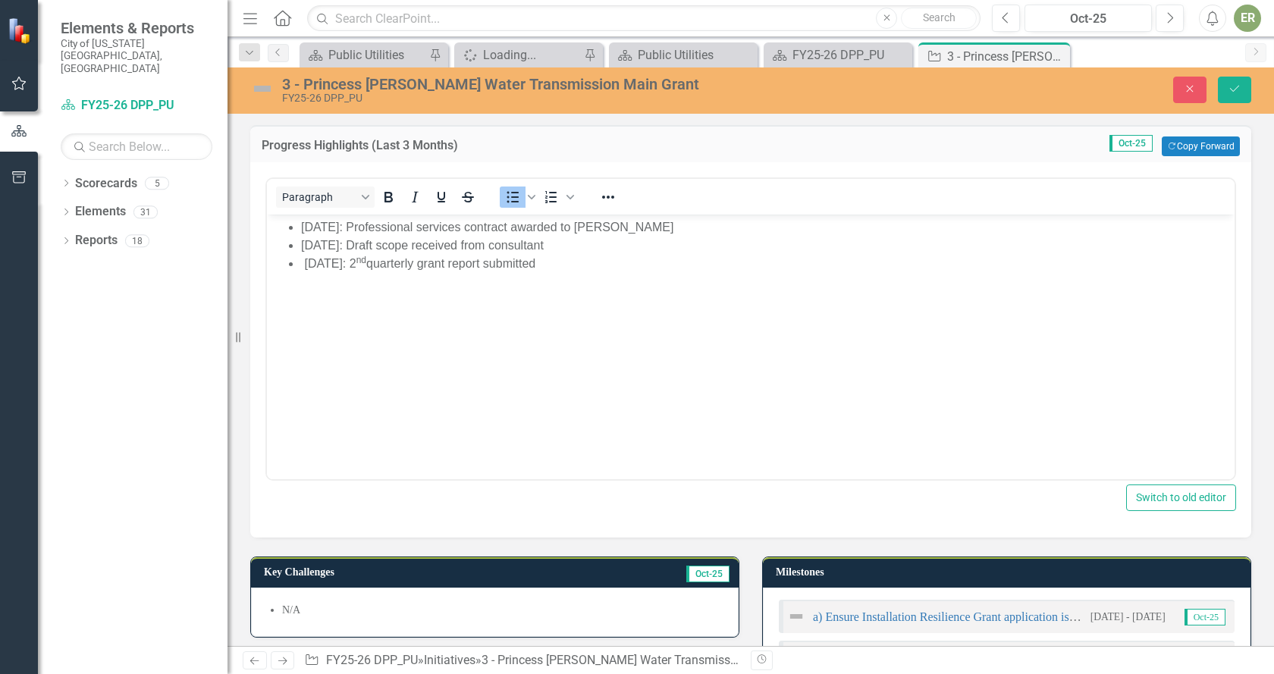
click at [304, 259] on li "[DATE]: 2 nd quarterly grant report submitted" at bounding box center [766, 264] width 930 height 18
click at [1231, 97] on button "Save" at bounding box center [1234, 90] width 33 height 27
